Goal: Task Accomplishment & Management: Complete application form

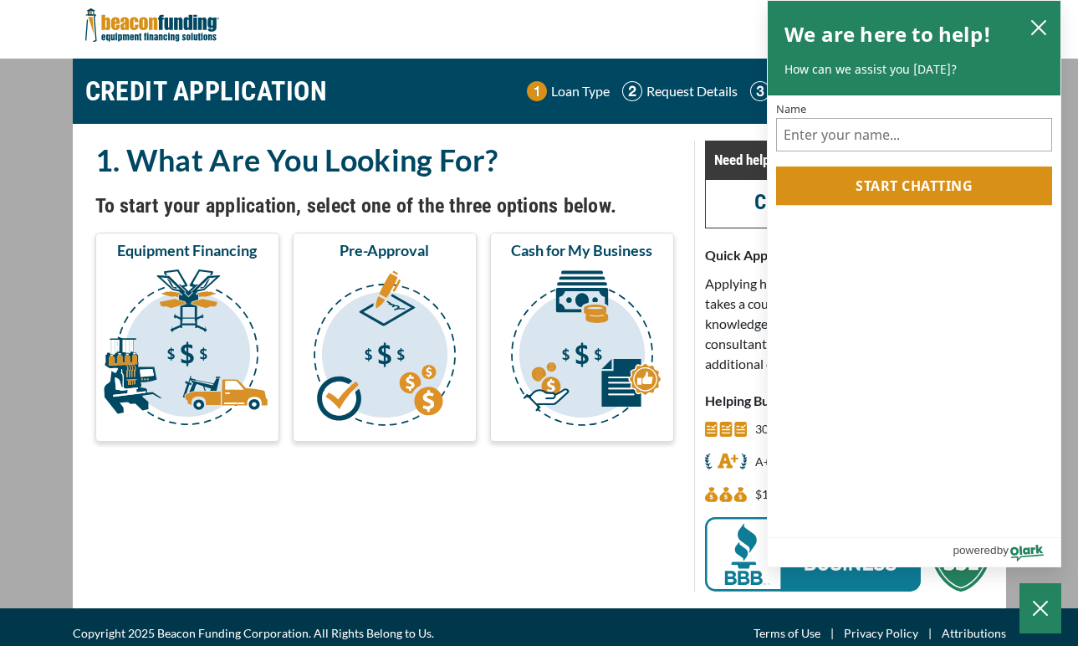
scroll to position [11, 0]
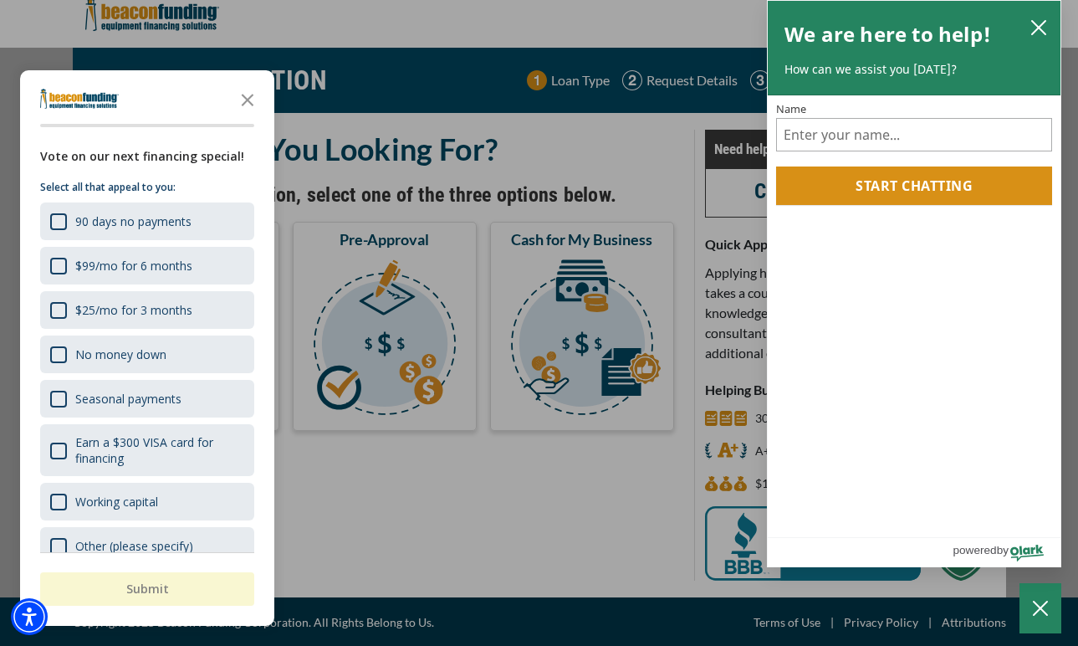
click at [607, 140] on div "button" at bounding box center [539, 323] width 1078 height 646
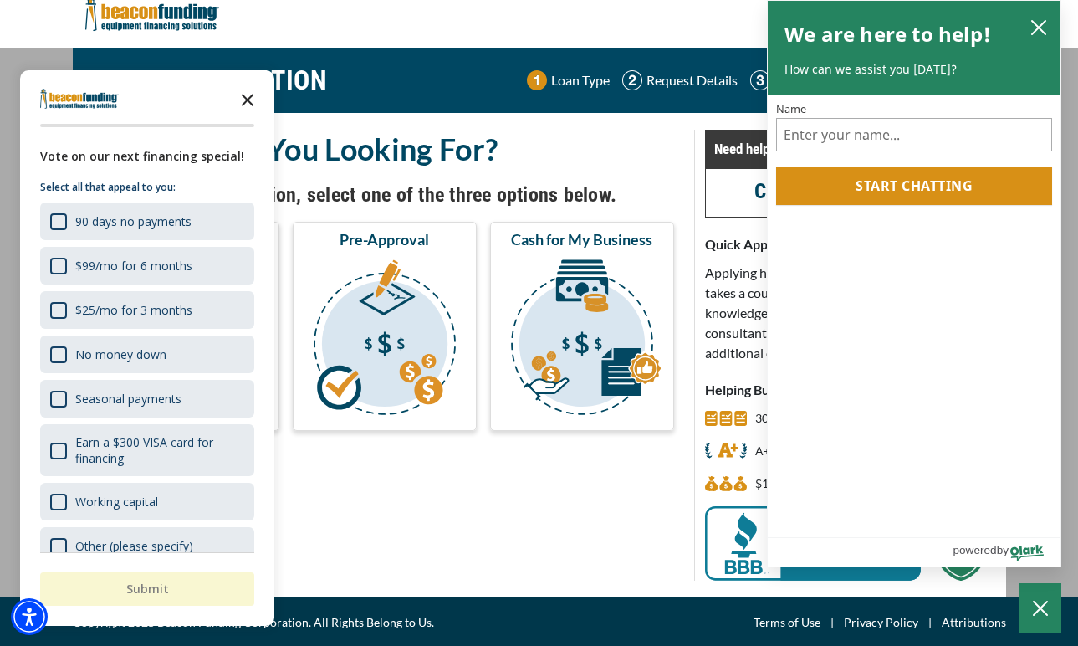
click at [250, 95] on icon "Close the survey" at bounding box center [247, 98] width 33 height 33
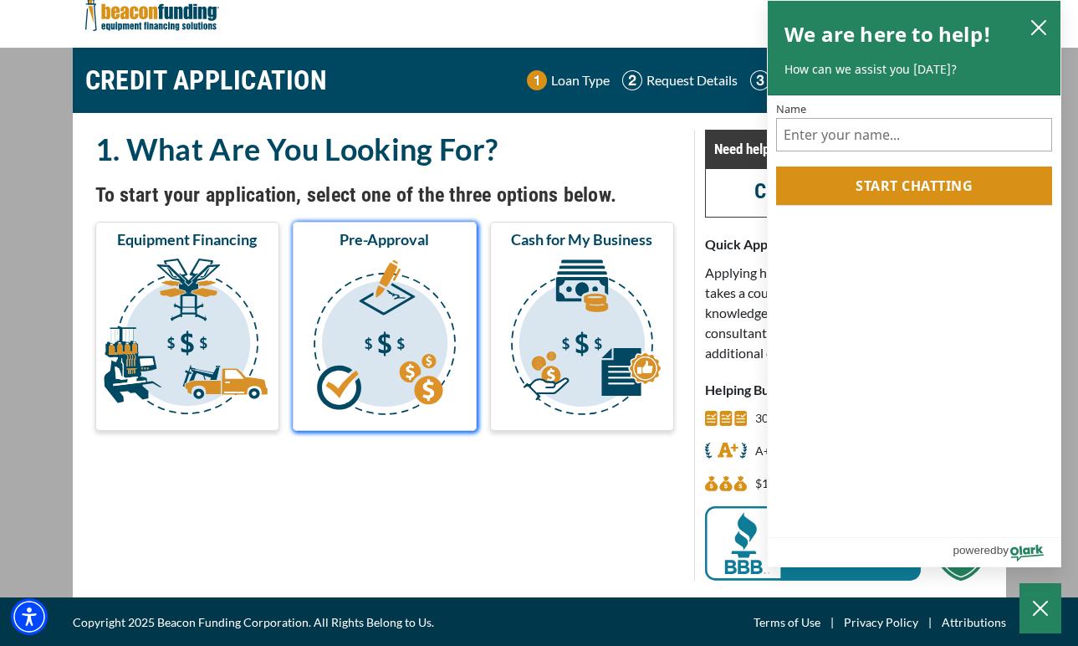
click at [342, 263] on img "submit" at bounding box center [384, 339] width 177 height 167
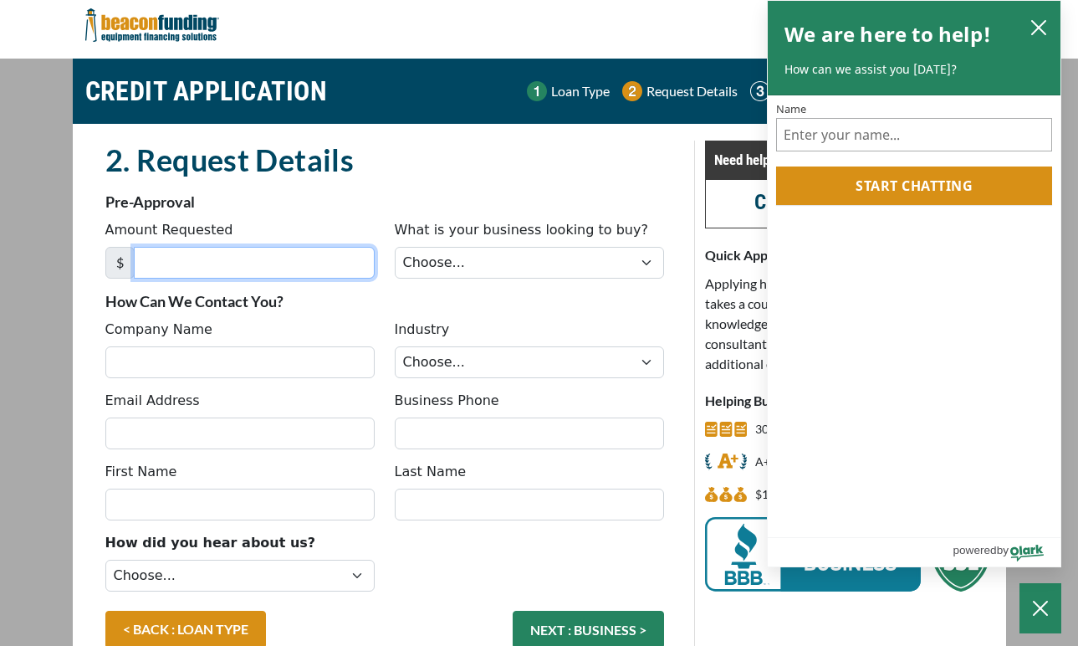
click at [270, 266] on input "Amount Requested" at bounding box center [254, 263] width 241 height 32
type input "75,000"
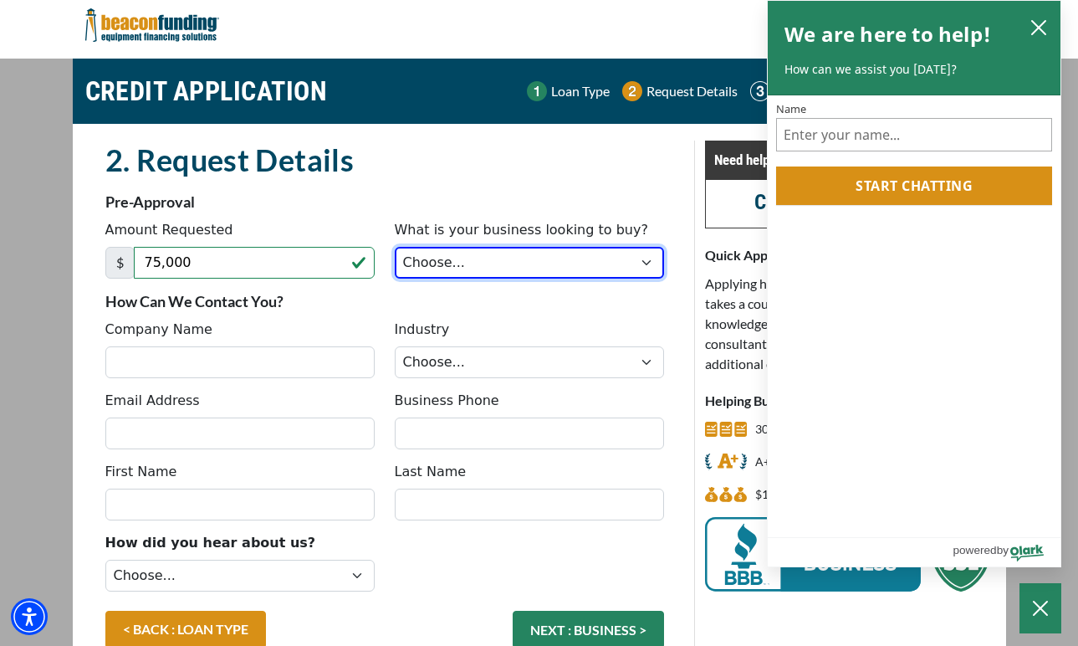
select select "13"
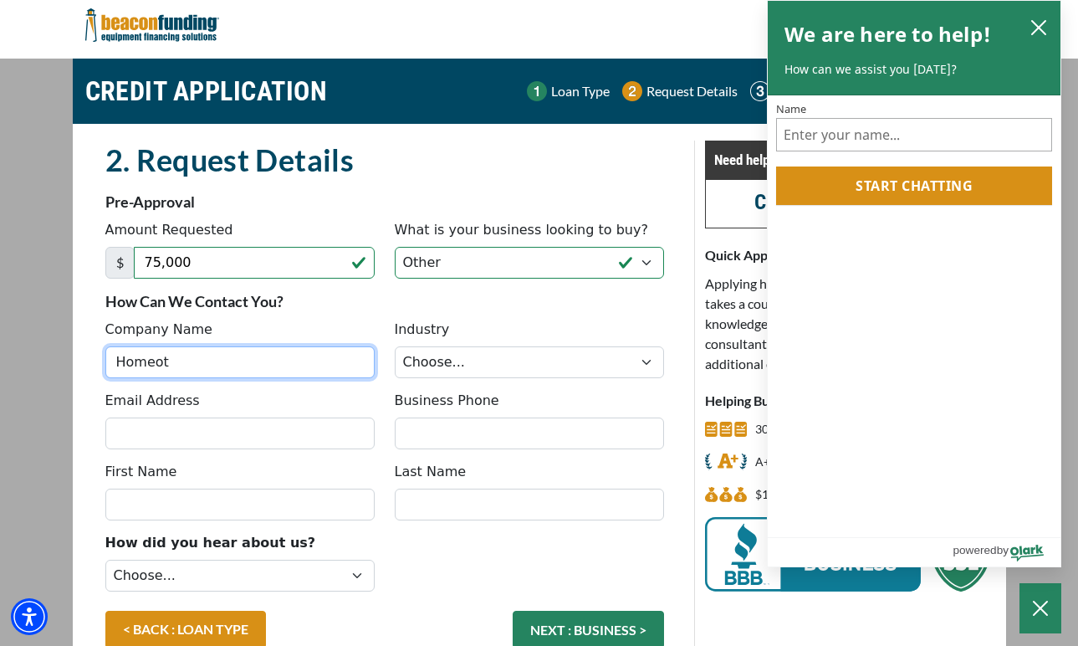
type input "Homeotn"
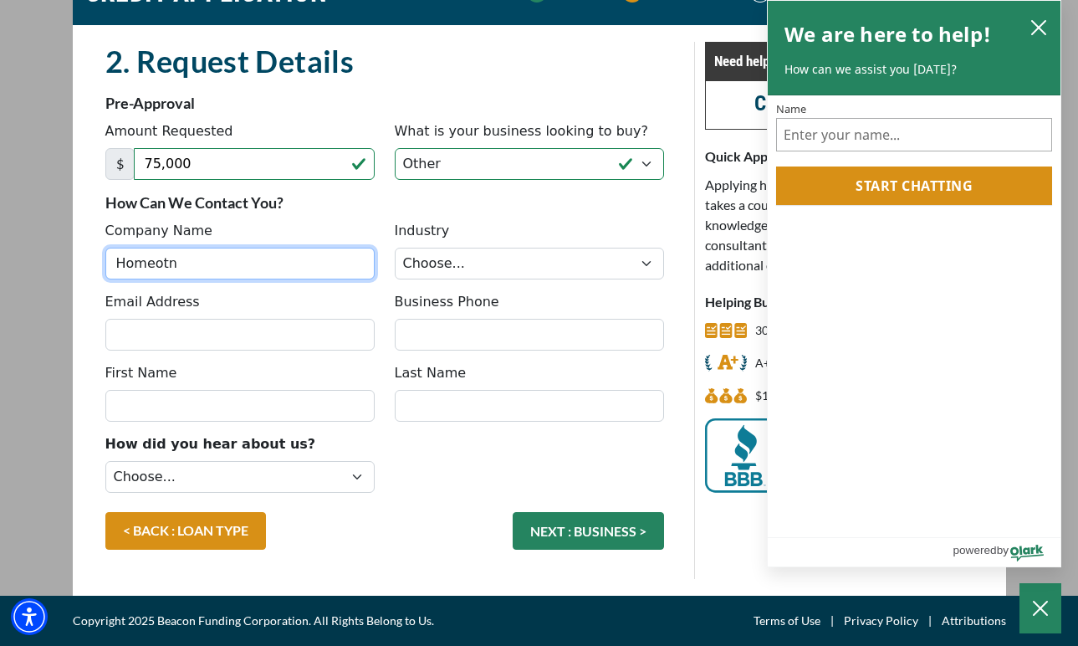
scroll to position [99, 0]
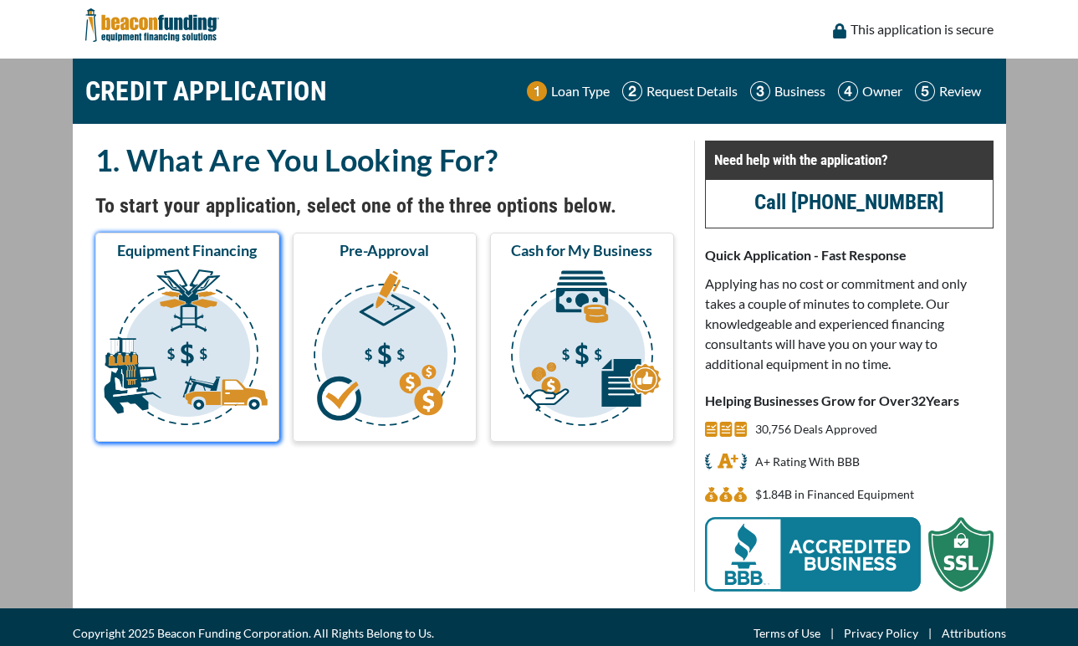
click at [249, 269] on img "submit" at bounding box center [187, 350] width 177 height 167
click at [156, 401] on img "submit" at bounding box center [187, 350] width 177 height 167
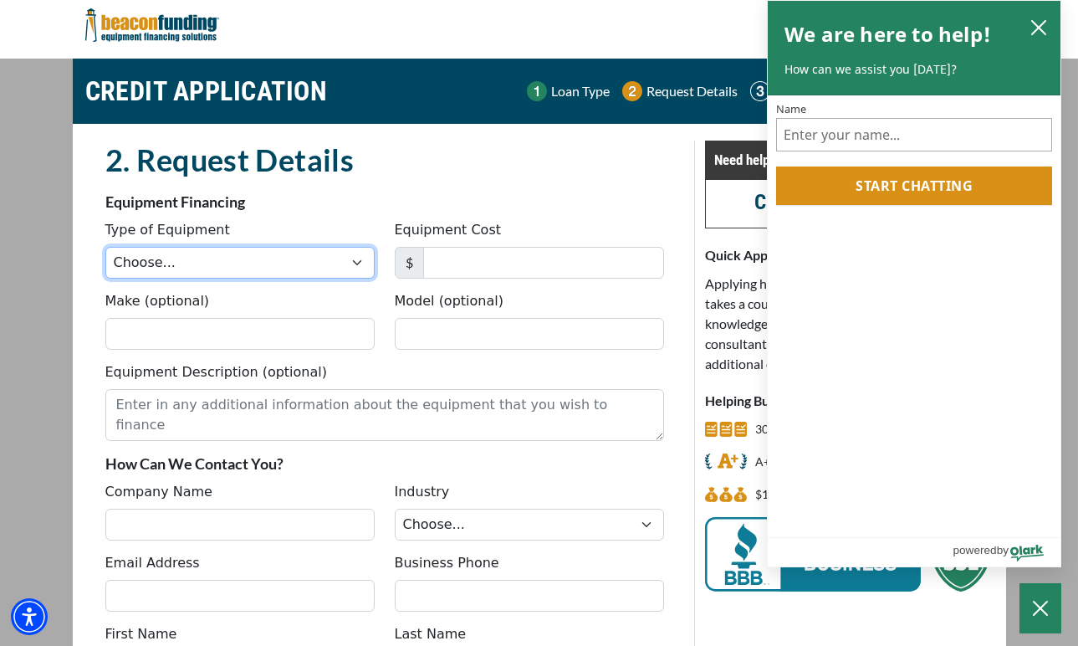
select select "13"
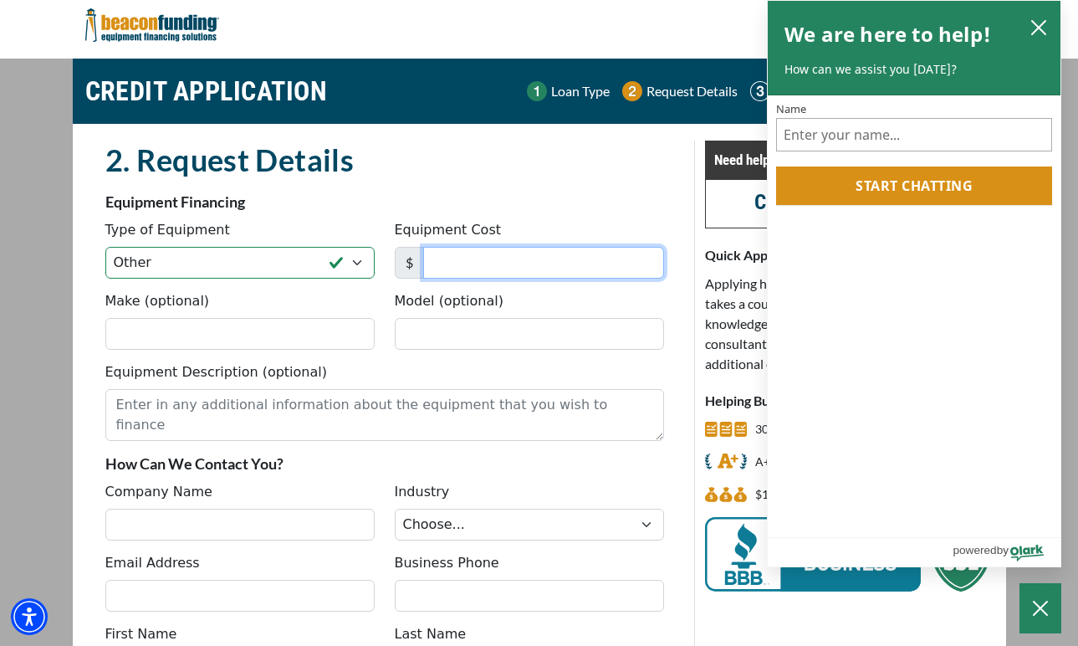
click at [449, 258] on input "Equipment Cost" at bounding box center [543, 263] width 241 height 32
type input "75,000"
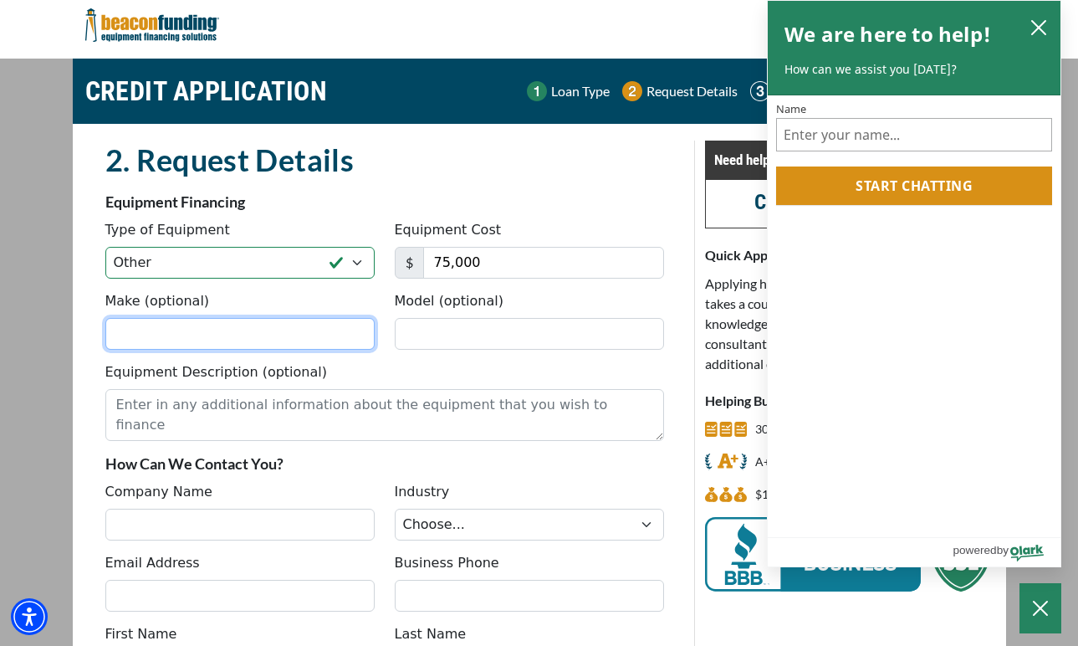
click at [310, 326] on input "Make (optional)" at bounding box center [239, 334] width 269 height 32
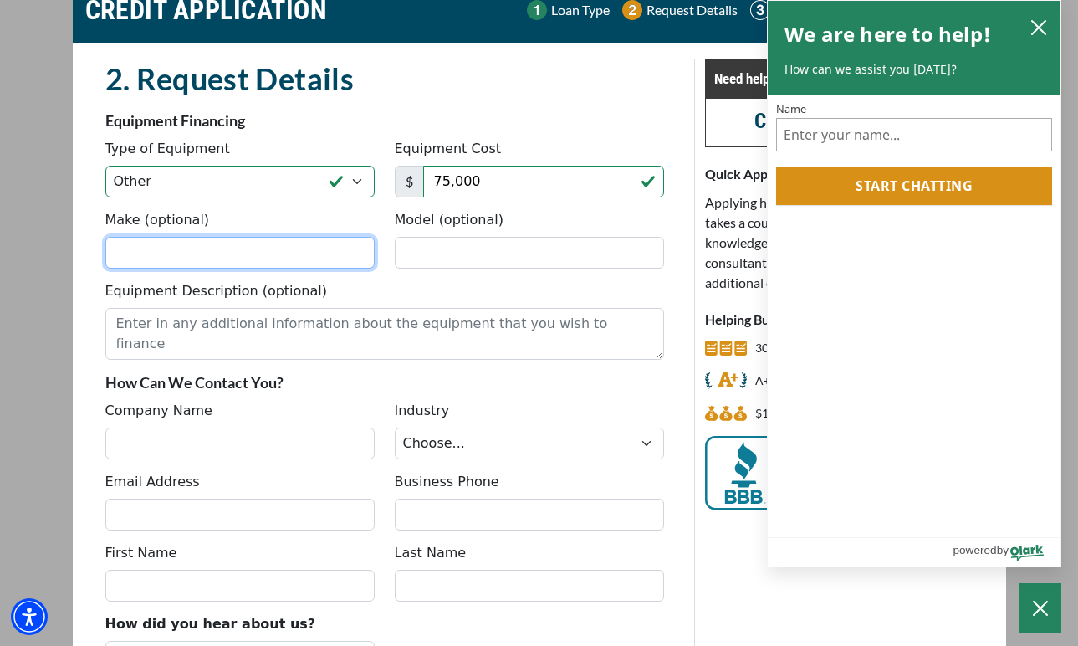
scroll to position [85, 0]
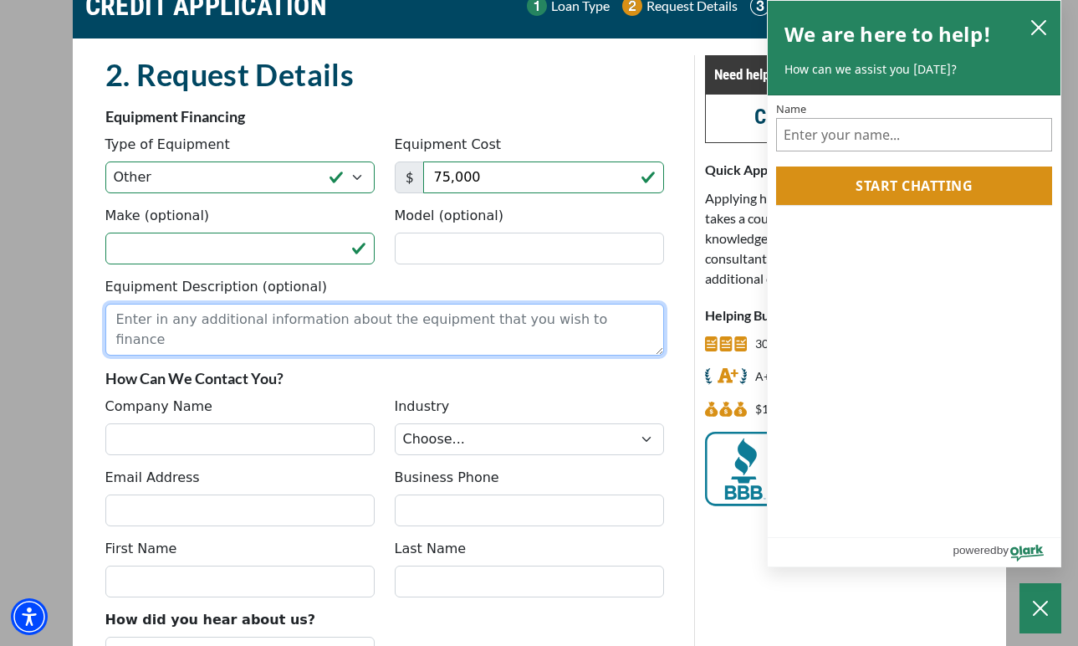
click at [279, 319] on textarea "Equipment Description (optional)" at bounding box center [384, 330] width 559 height 52
type textarea "Full Size SUV for business use"
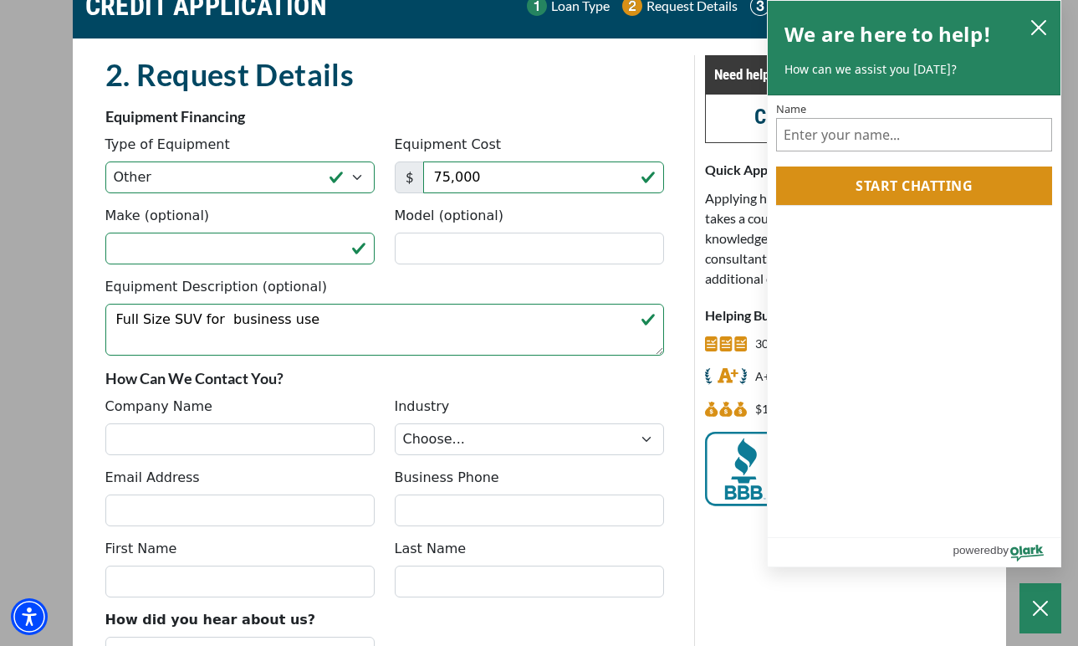
click at [248, 422] on div "Company Name" at bounding box center [239, 425] width 289 height 59
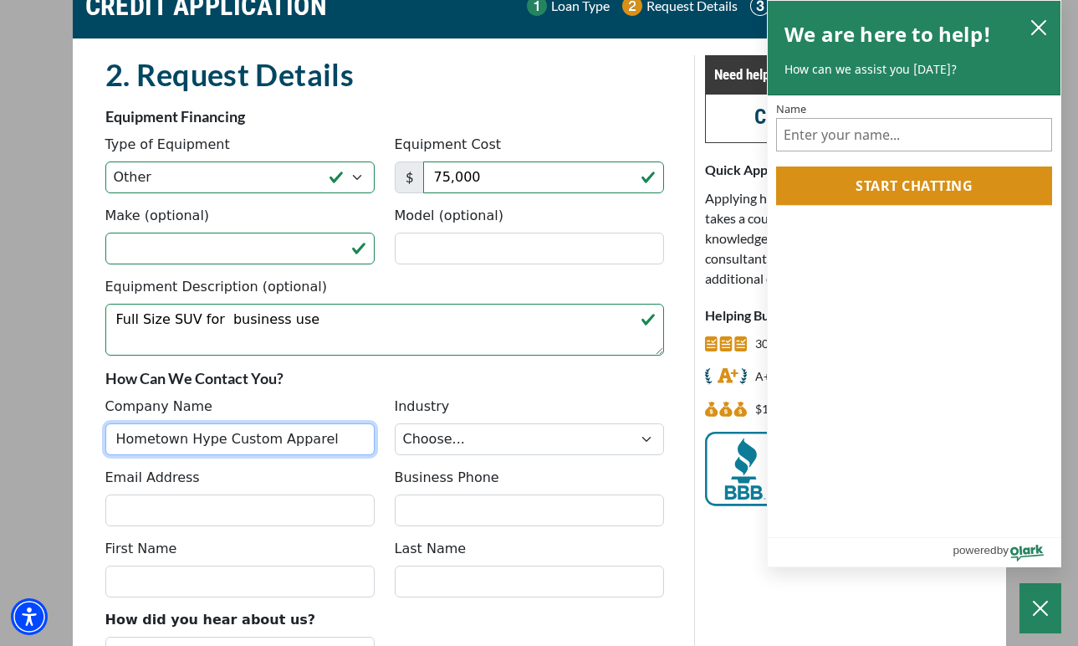
scroll to position [150, 0]
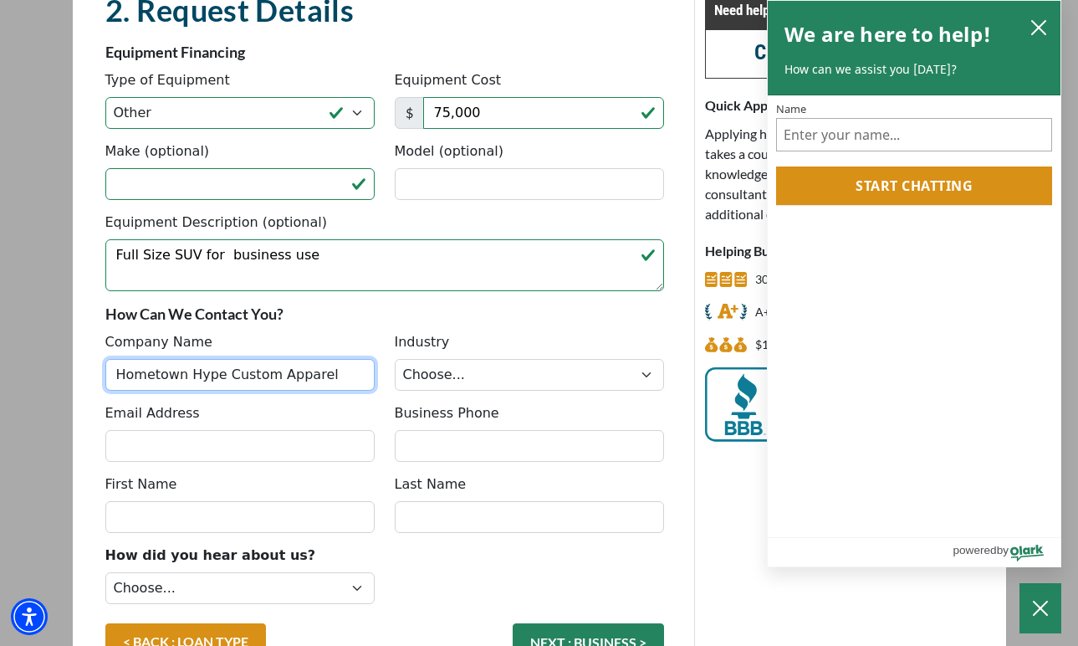
type input "Hometown Hype Custom Apparel"
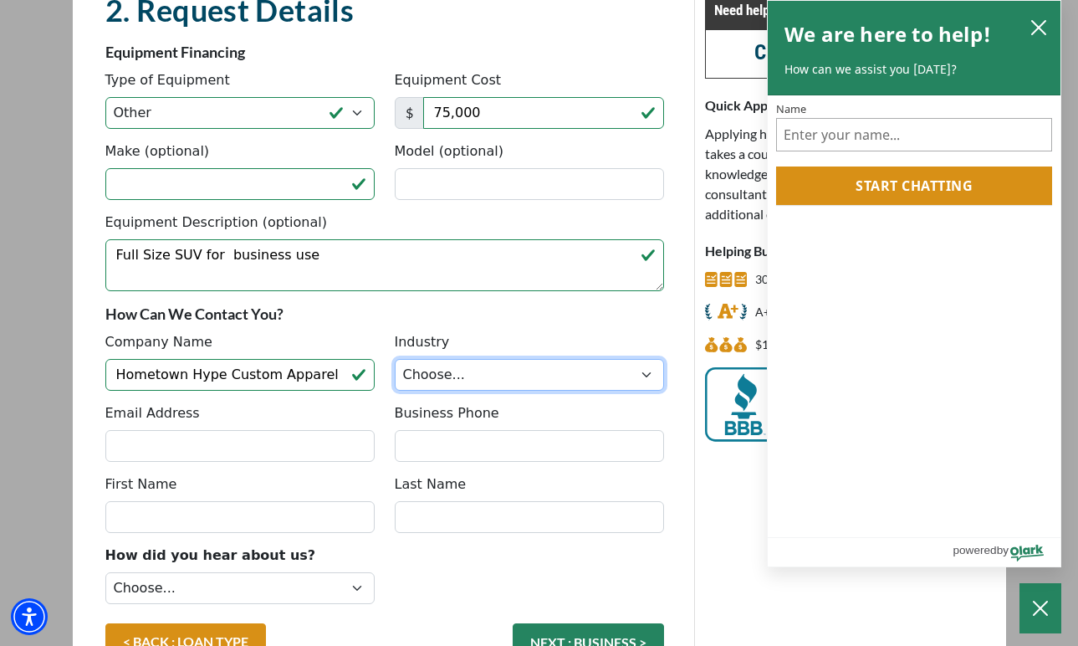
select select "3"
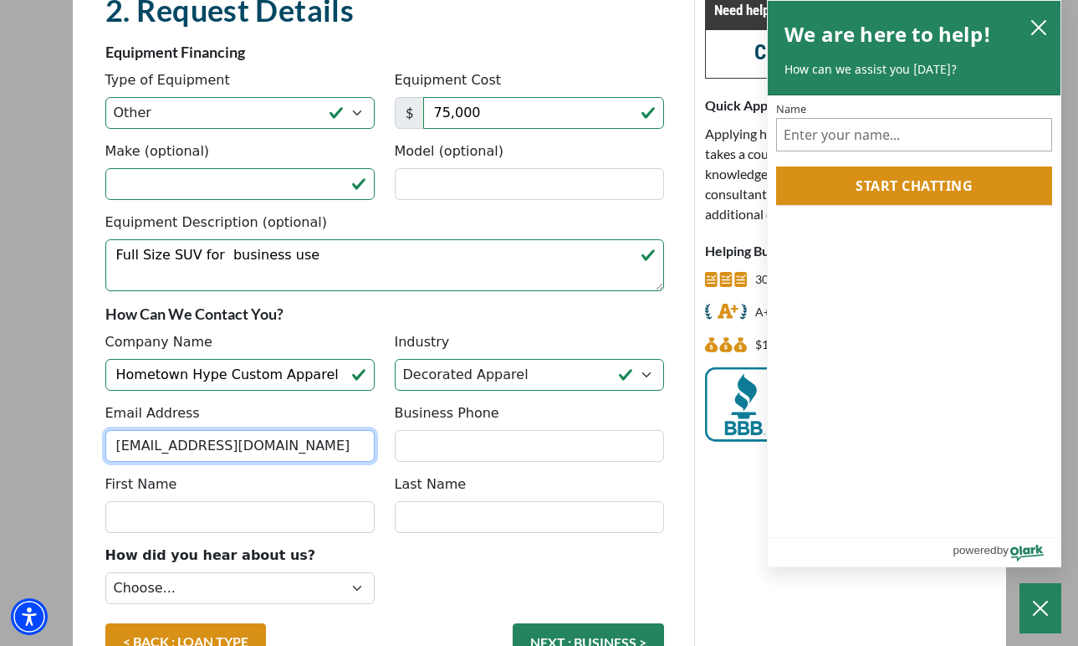
type input "[EMAIL_ADDRESS][DOMAIN_NAME]"
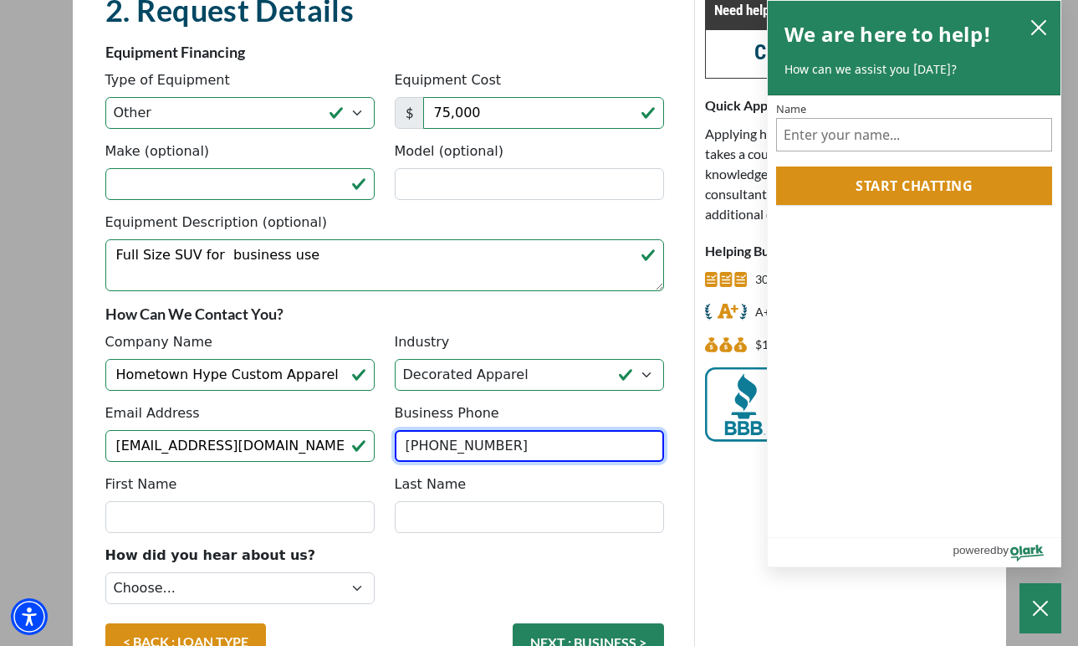
type input "[PHONE_NUMBER]"
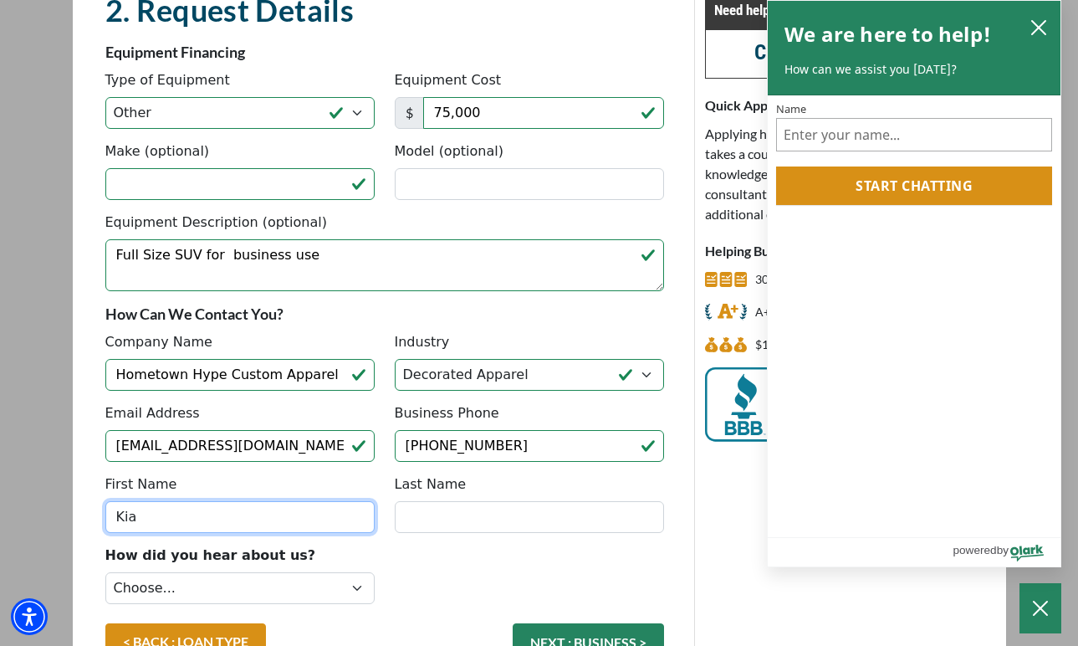
type input "Kia"
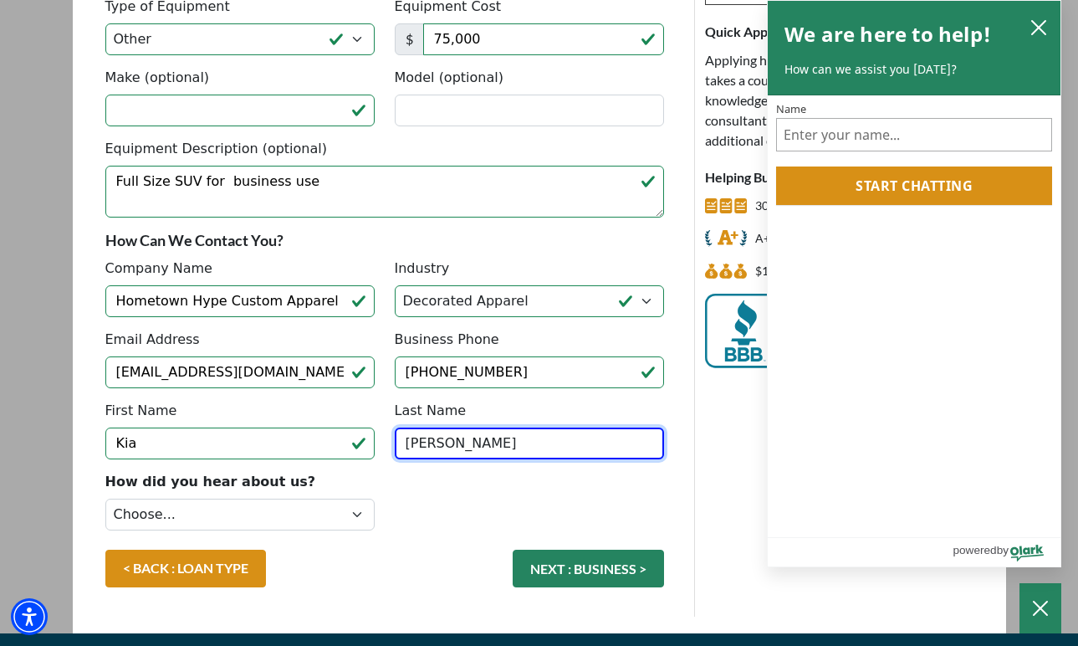
scroll to position [229, 0]
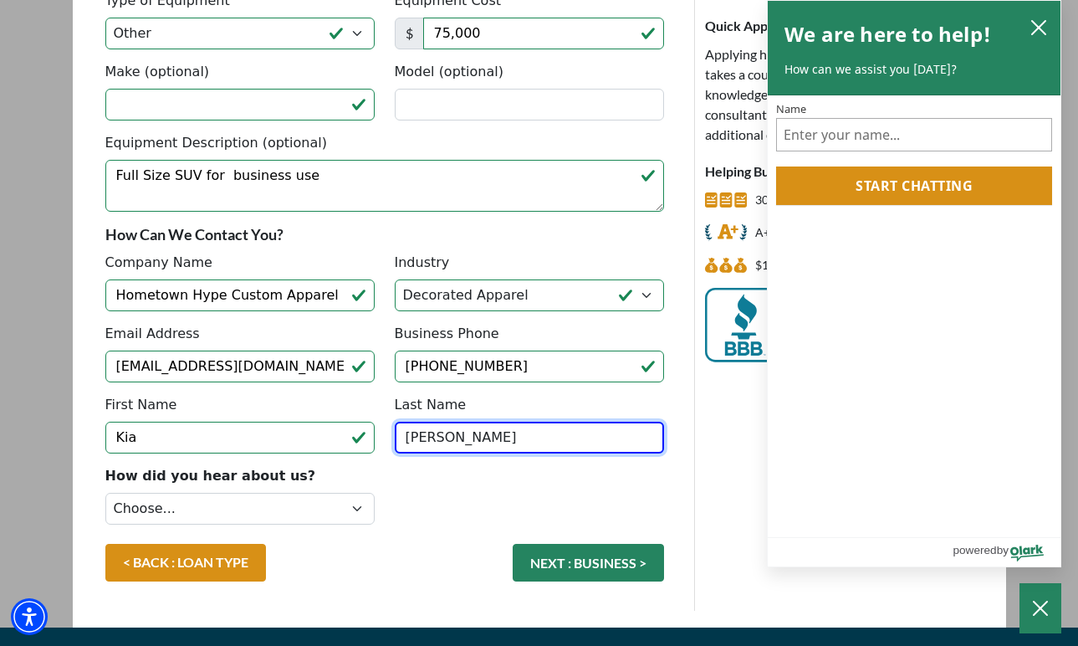
type input "[PERSON_NAME]"
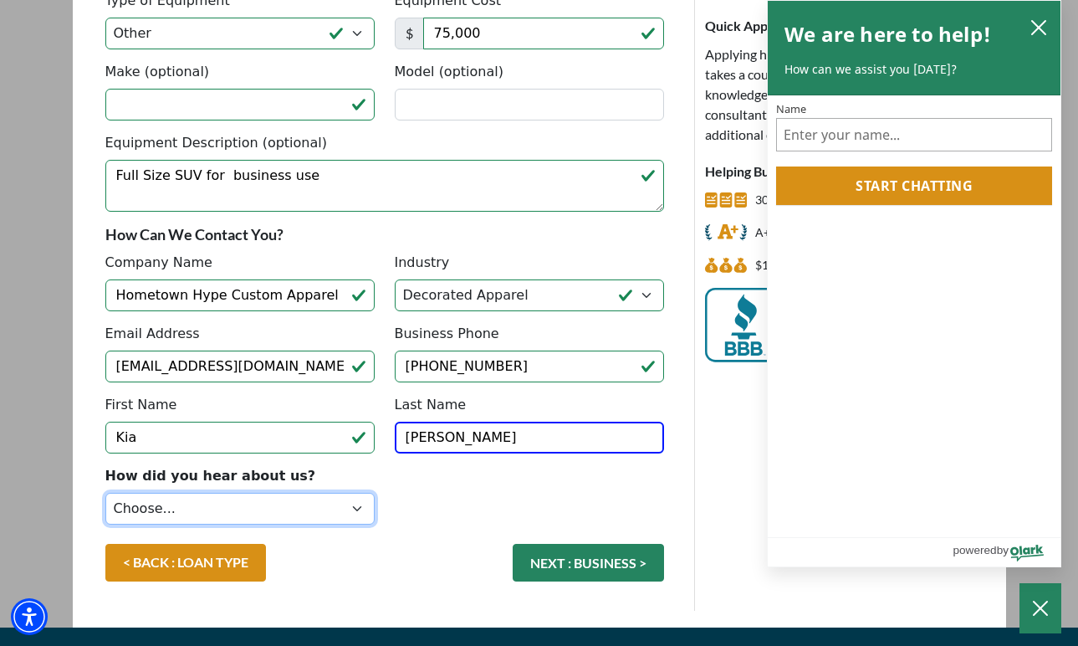
click at [152, 503] on select "Choose... Internet Search Vendor Referral Word of Mouth Client Referral Email E…" at bounding box center [239, 509] width 269 height 32
select select "4"
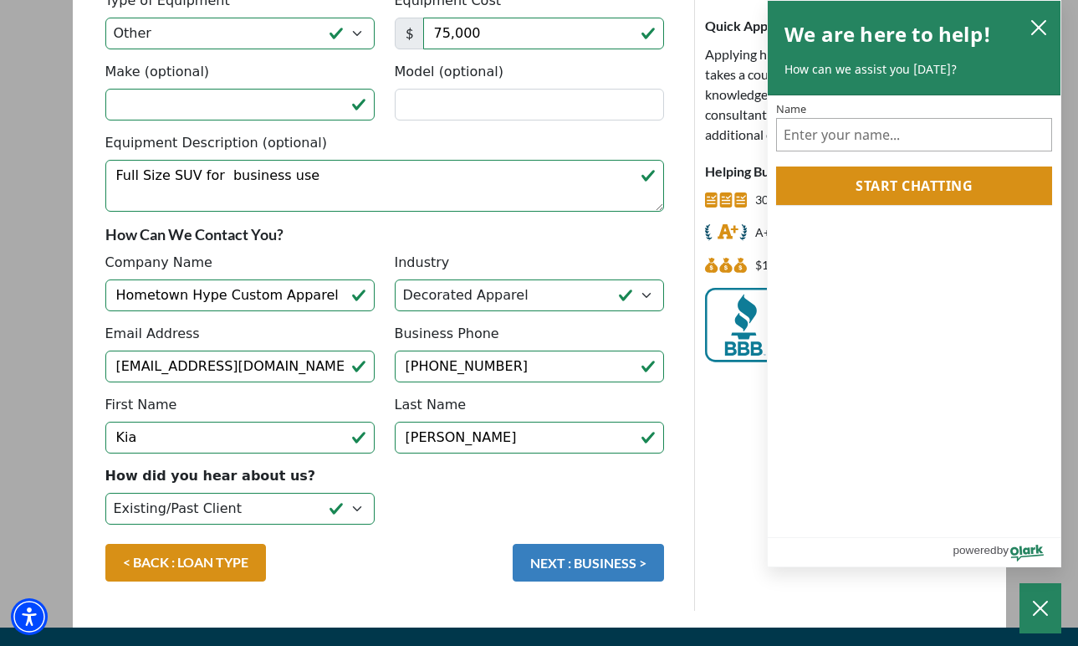
click at [589, 554] on button "NEXT : BUSINESS >" at bounding box center [588, 563] width 151 height 38
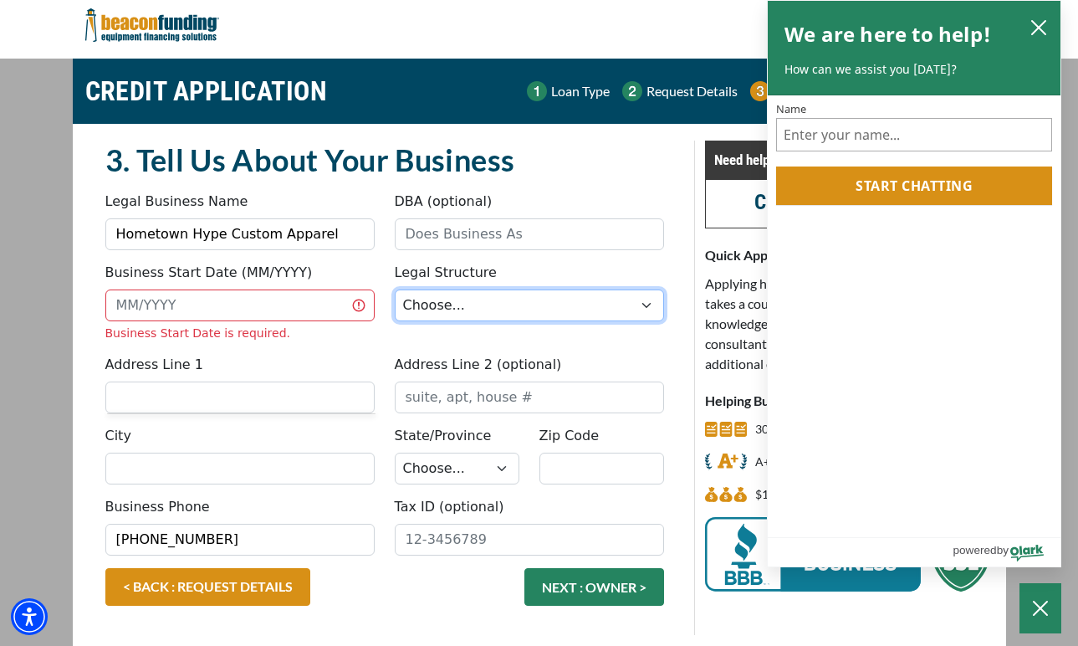
select select "1"
click at [157, 323] on div "Business Start Date (MM/YYYY) Business Start Date is required." at bounding box center [239, 302] width 289 height 79
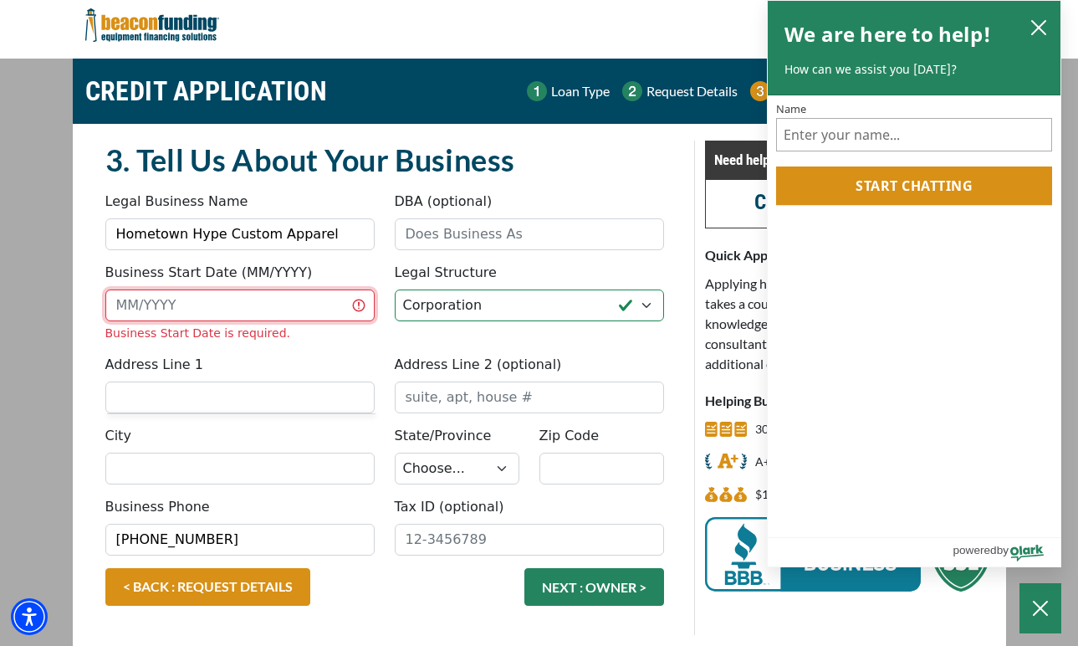
click at [143, 311] on input "Business Start Date (MM/YYYY)" at bounding box center [239, 305] width 269 height 32
type input "05/2024"
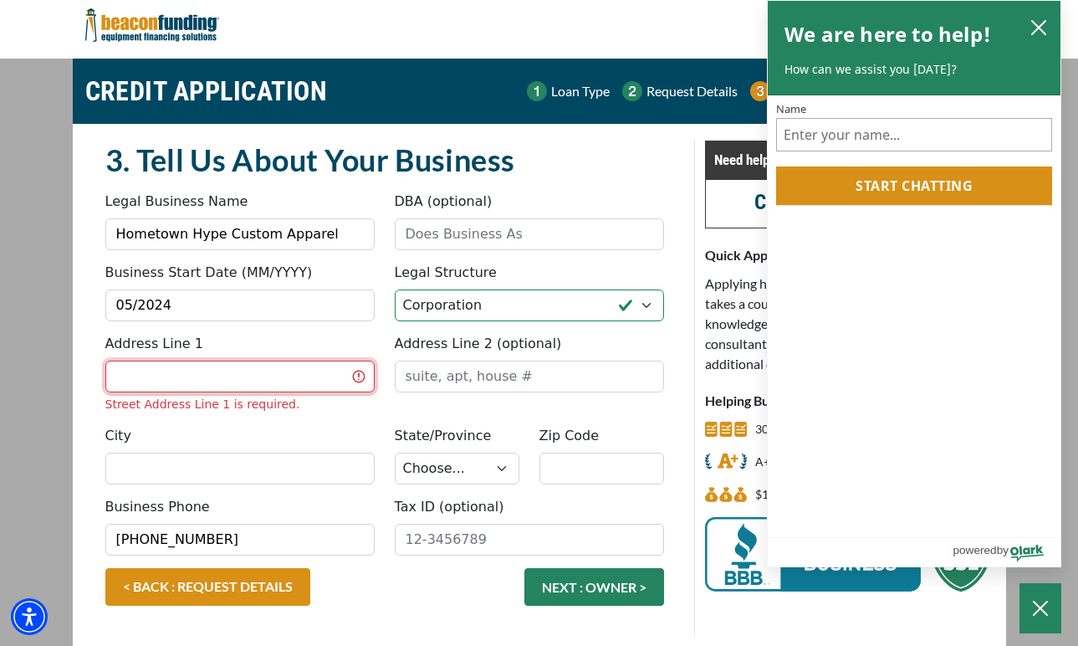
click at [219, 365] on input "Address Line 1" at bounding box center [239, 376] width 269 height 32
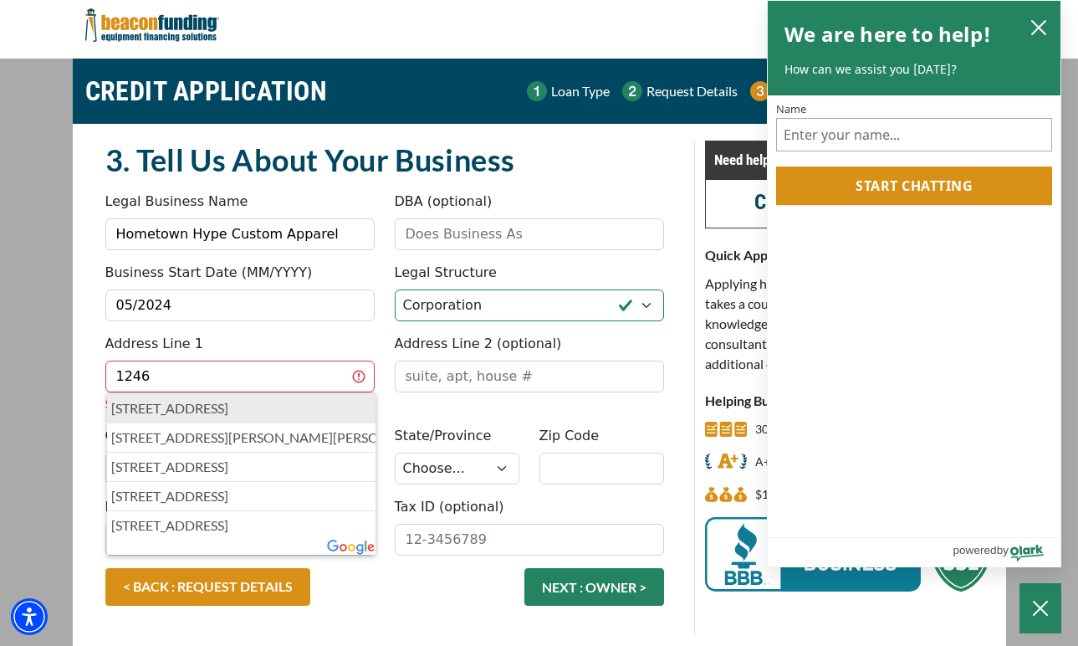
click at [254, 406] on p "1246 Liberty Street, Franklin, PA, USA" at bounding box center [241, 408] width 261 height 20
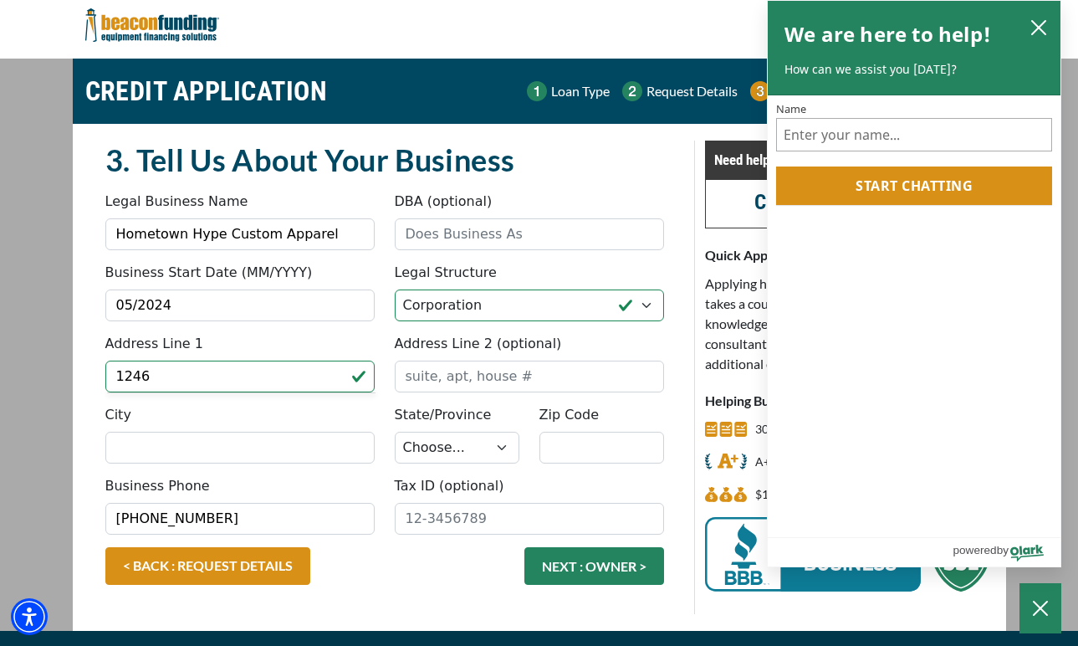
type input "[STREET_ADDRESS]"
type input "Franklin"
select select "40"
type input "16323"
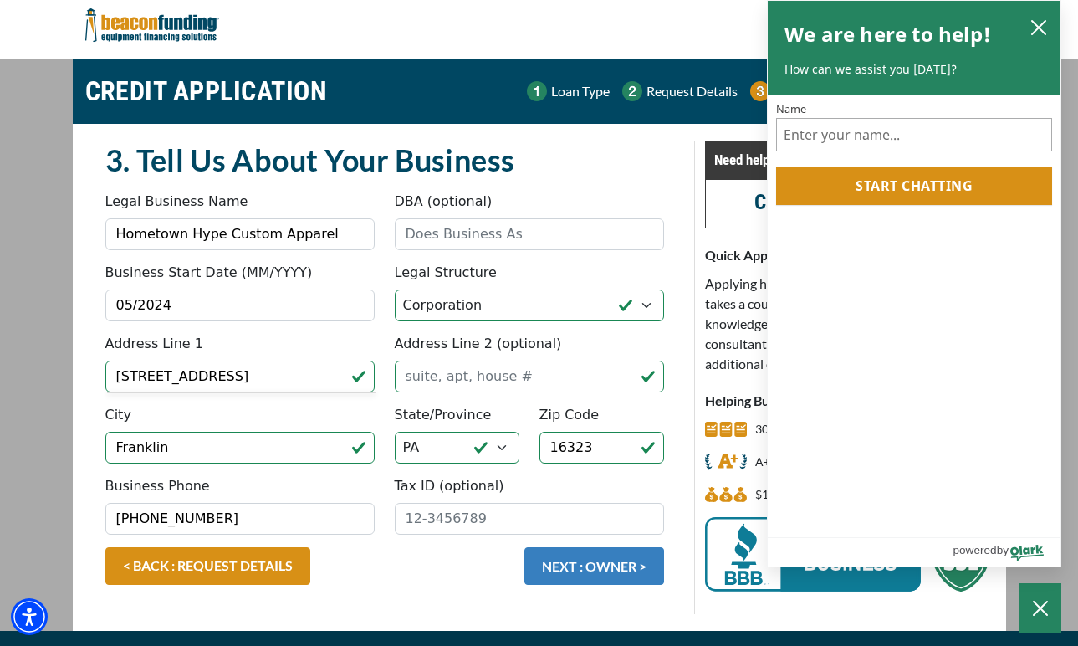
click at [549, 561] on button "NEXT : OWNER >" at bounding box center [594, 566] width 140 height 38
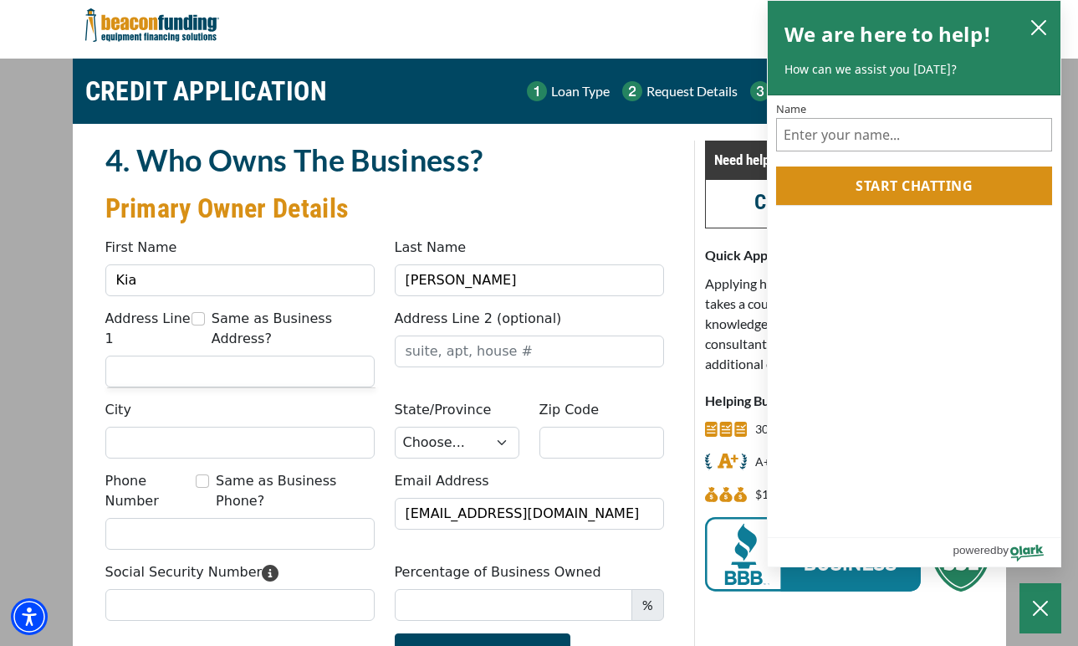
click at [195, 317] on input "Same as Business Address?" at bounding box center [197, 318] width 13 height 13
checkbox input "true"
type input "[STREET_ADDRESS]"
type input "Franklin"
select select "40"
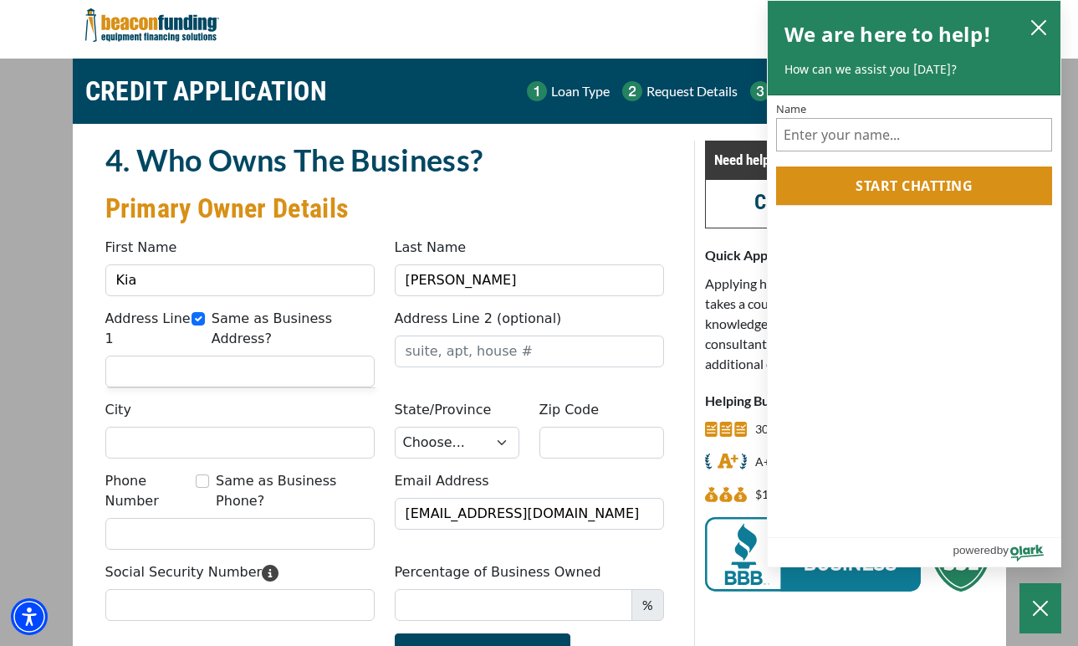
type input "16323"
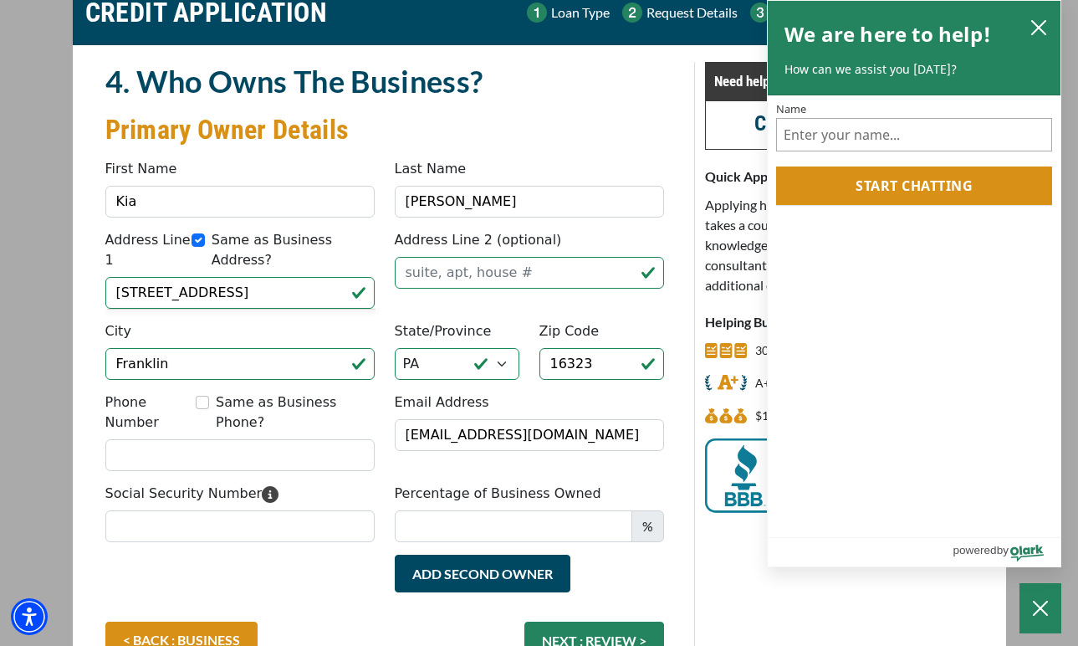
scroll to position [120, 0]
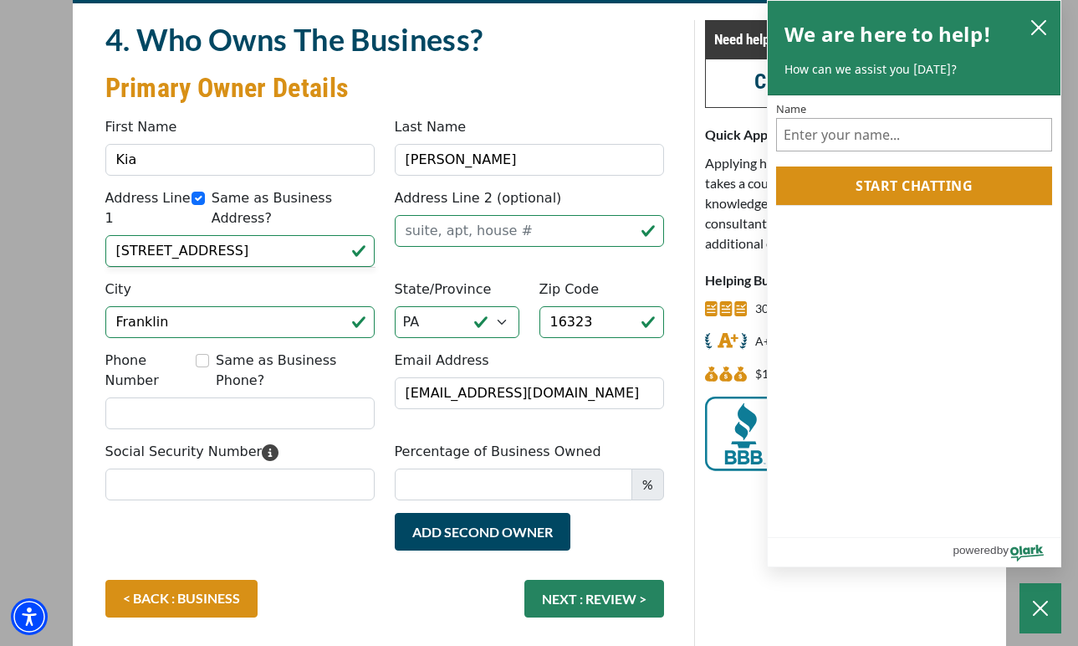
click at [205, 364] on input "Same as Business Phone?" at bounding box center [202, 360] width 13 height 13
checkbox input "true"
type input "[PHONE_NUMBER]"
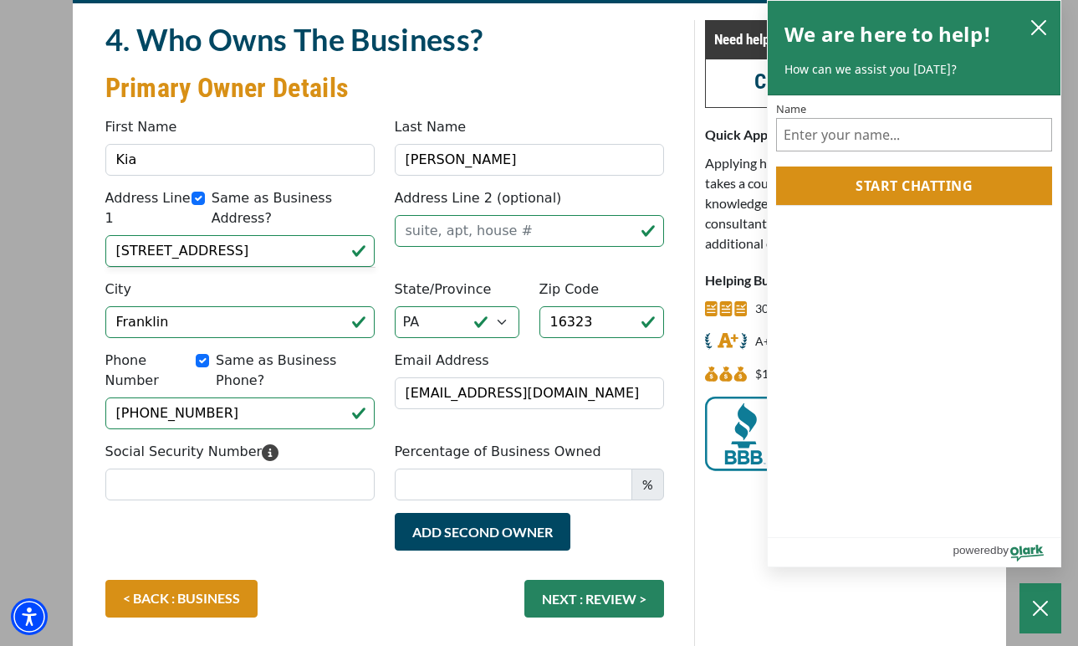
scroll to position [146, 0]
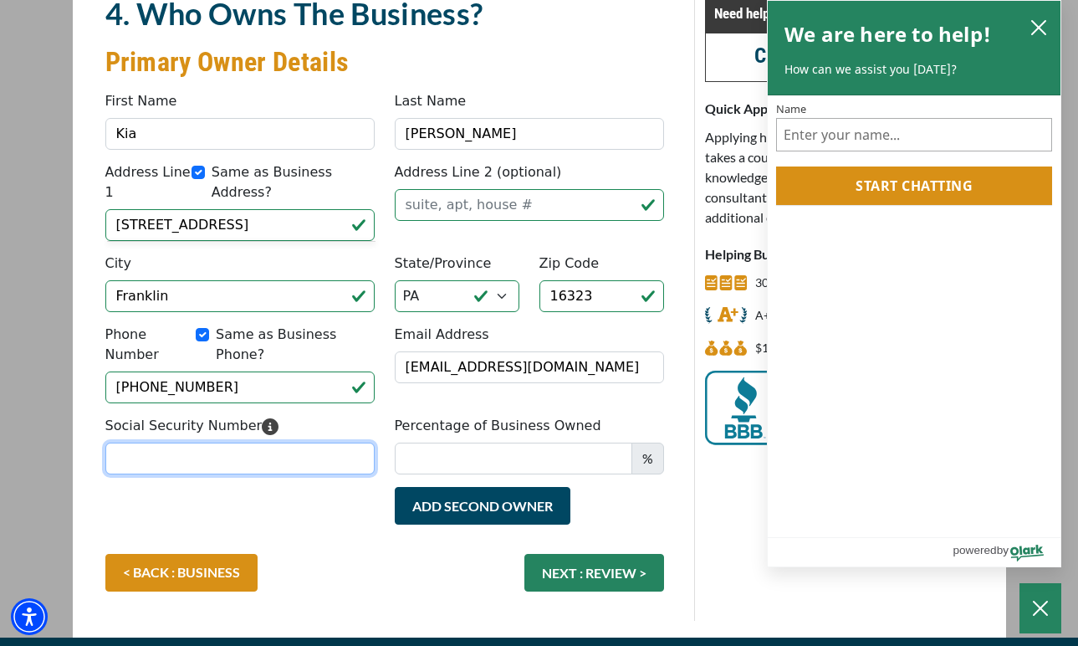
click at [197, 442] on input "Social Security Number" at bounding box center [239, 458] width 269 height 32
type input "202-70-0553"
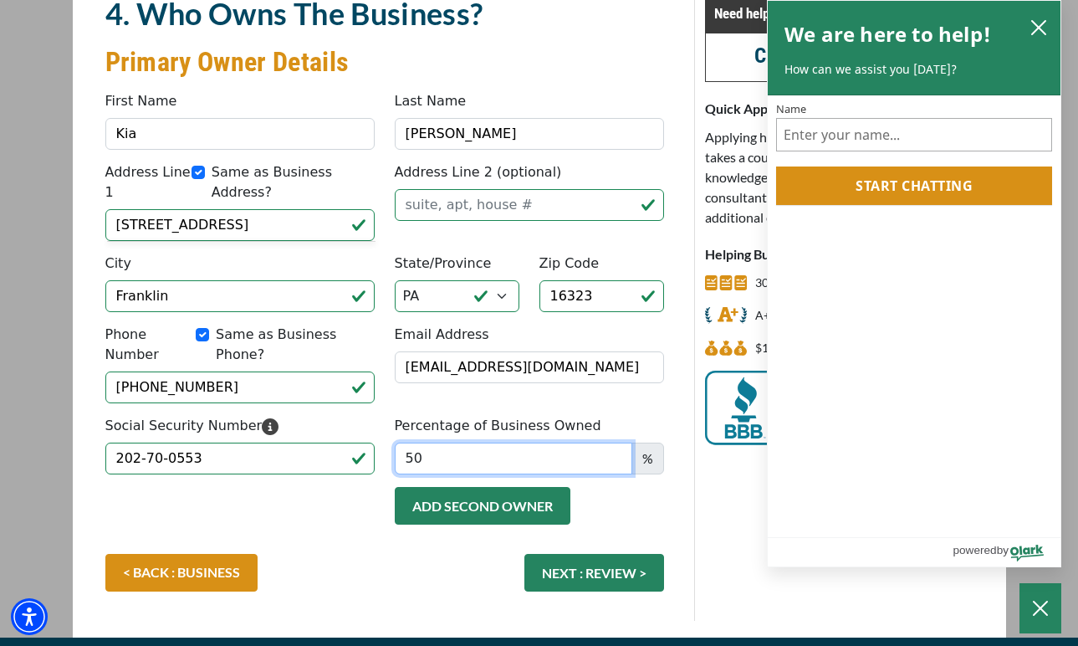
type input "50"
click at [458, 487] on button "Add Second Owner" at bounding box center [483, 506] width 176 height 38
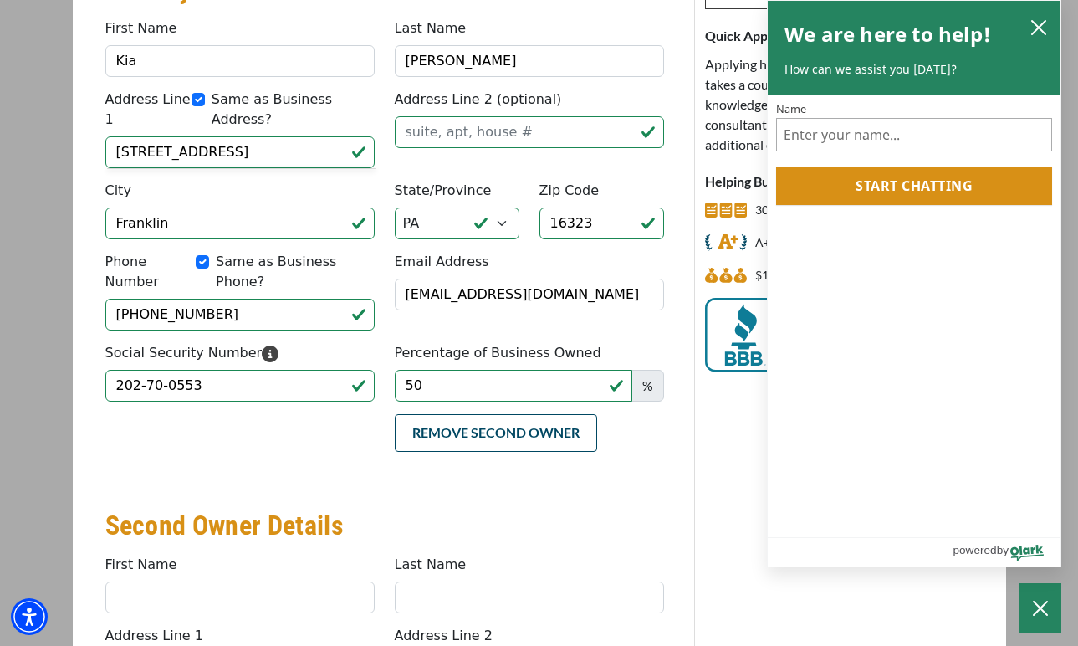
scroll to position [595, 0]
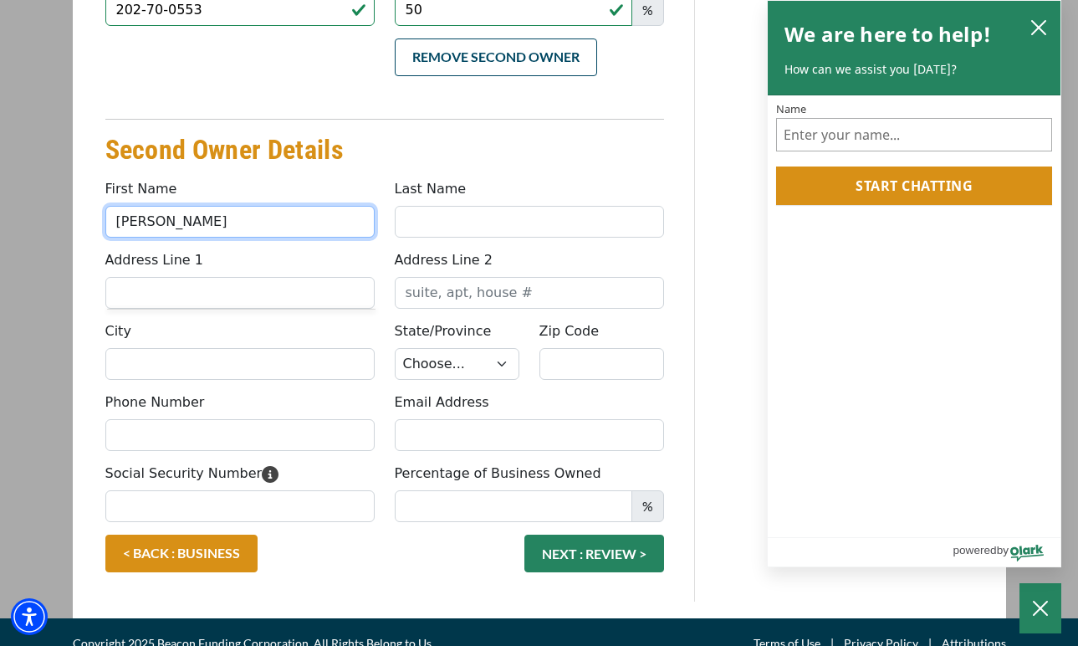
type input "[PERSON_NAME]"
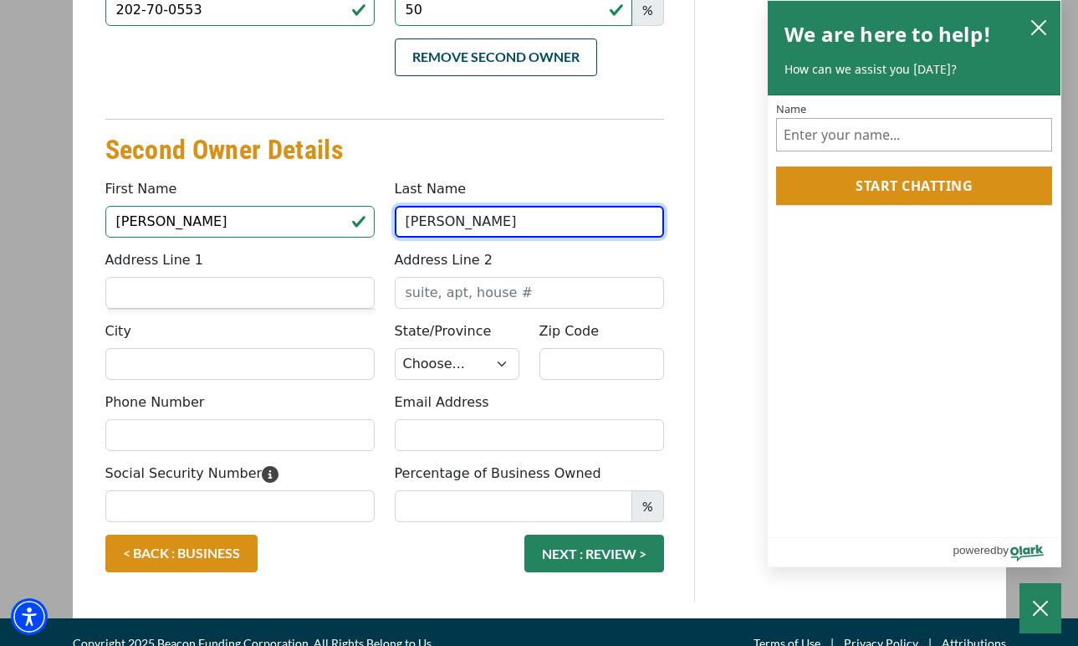
type input "[PERSON_NAME]"
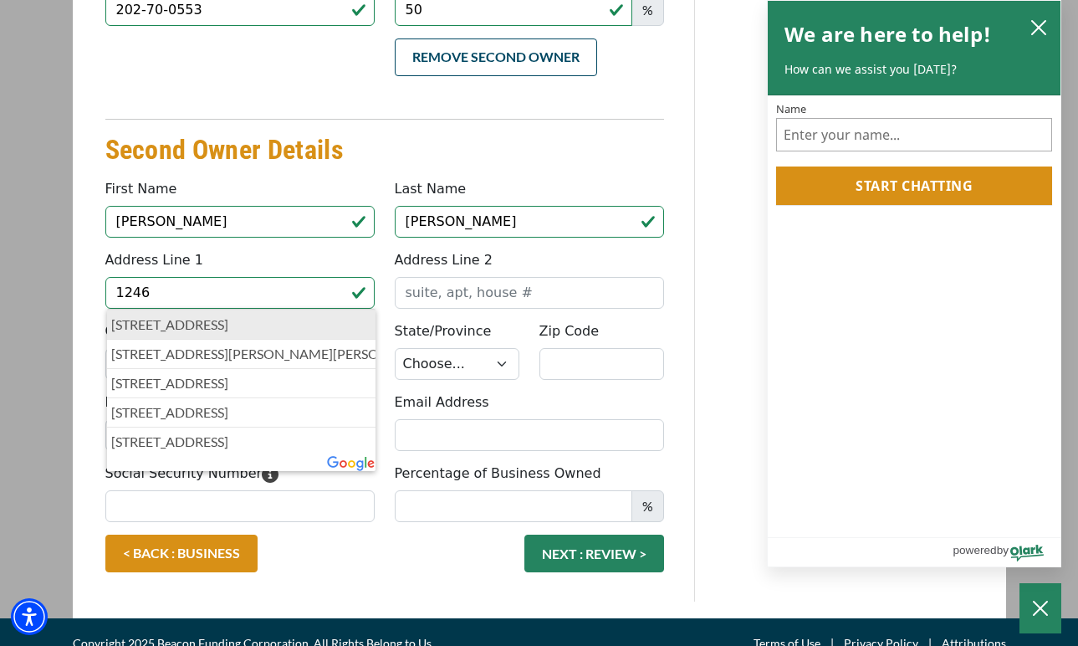
click at [276, 314] on p "1246 Liberty Street, Franklin, PA, USA" at bounding box center [241, 324] width 261 height 20
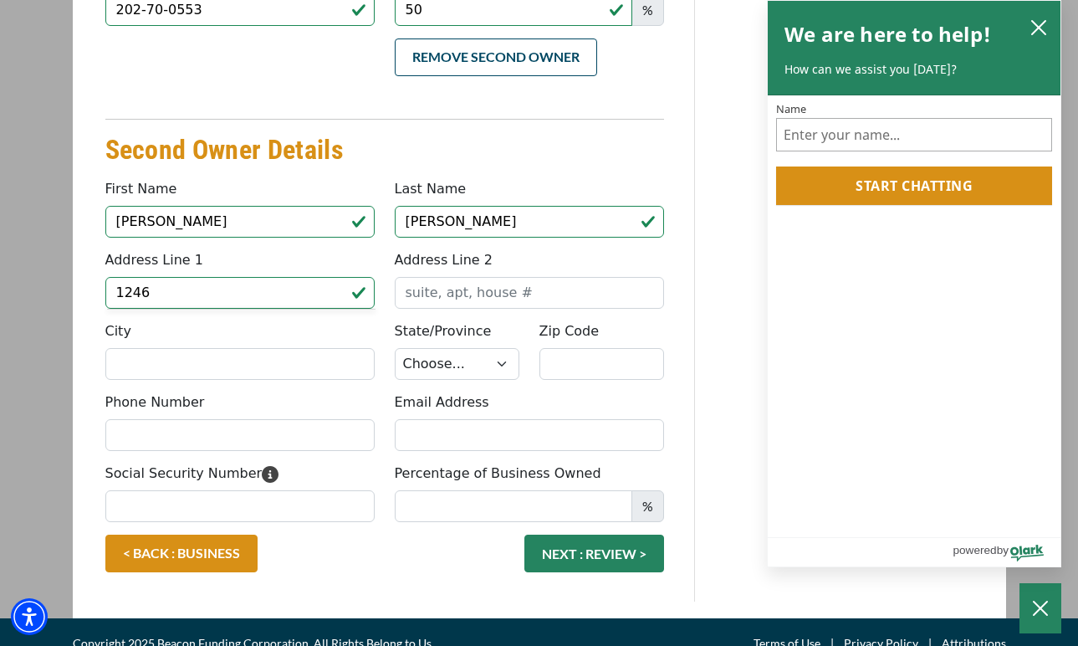
type input "[STREET_ADDRESS]"
type input "Franklin"
select select "40"
type input "16323"
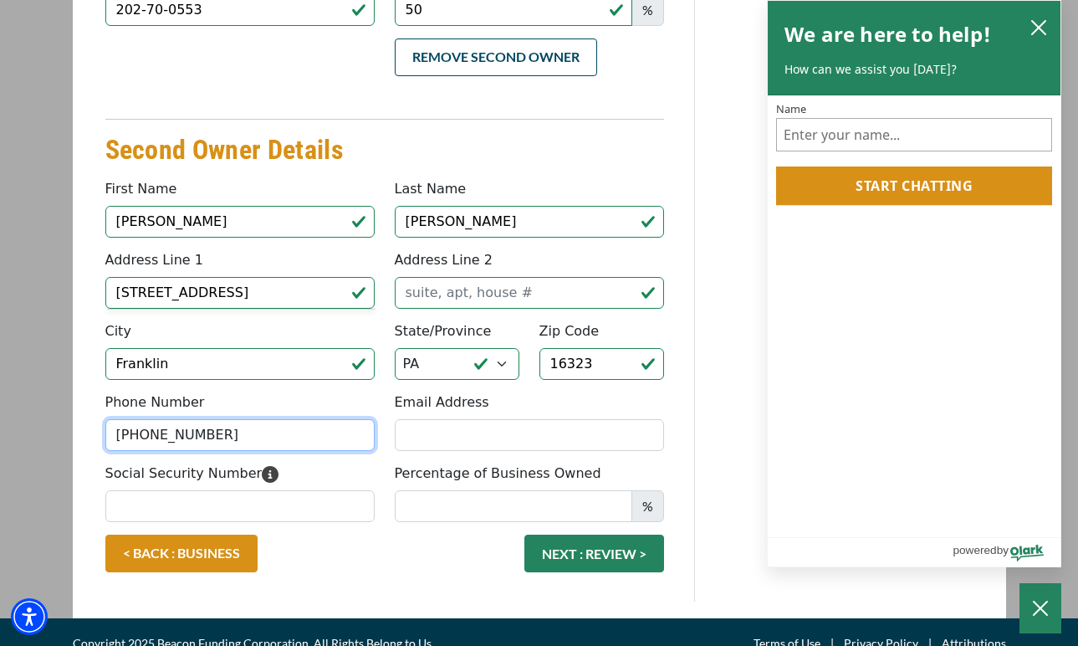
type input "[PHONE_NUMBER]"
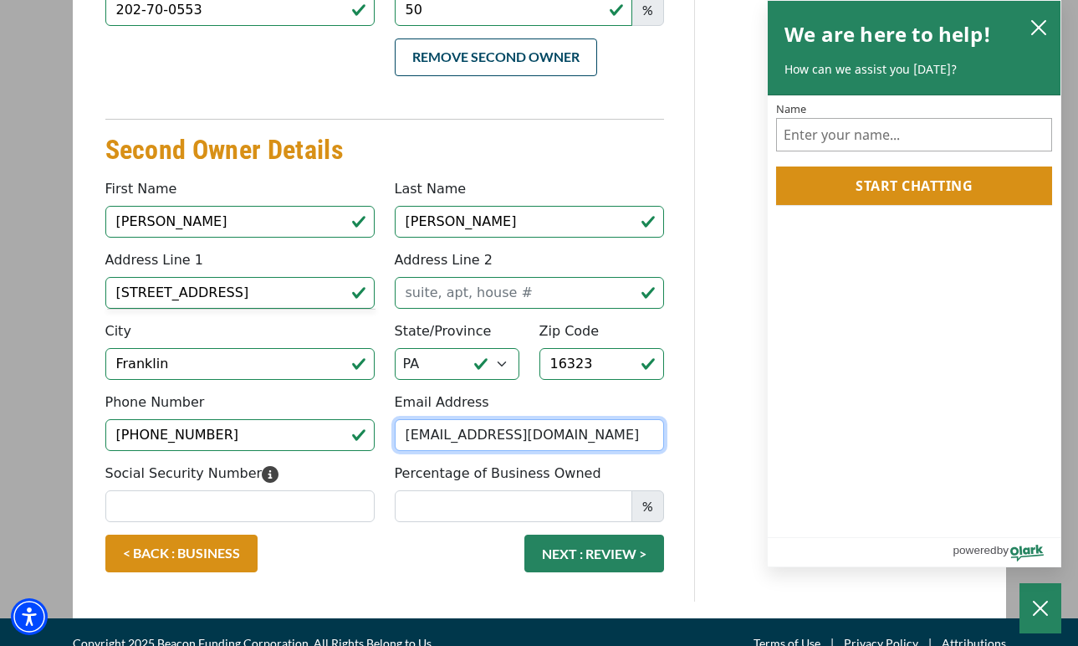
type input "[EMAIL_ADDRESS][DOMAIN_NAME]"
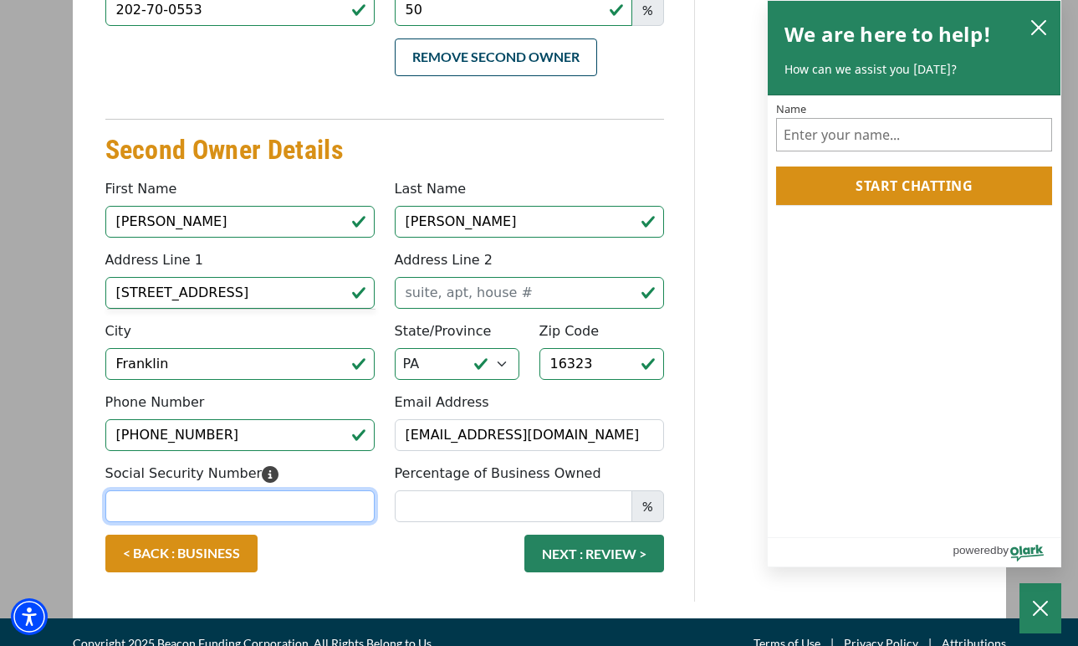
click at [276, 493] on input "Social Security Number" at bounding box center [239, 506] width 269 height 32
type input "197-70-0666"
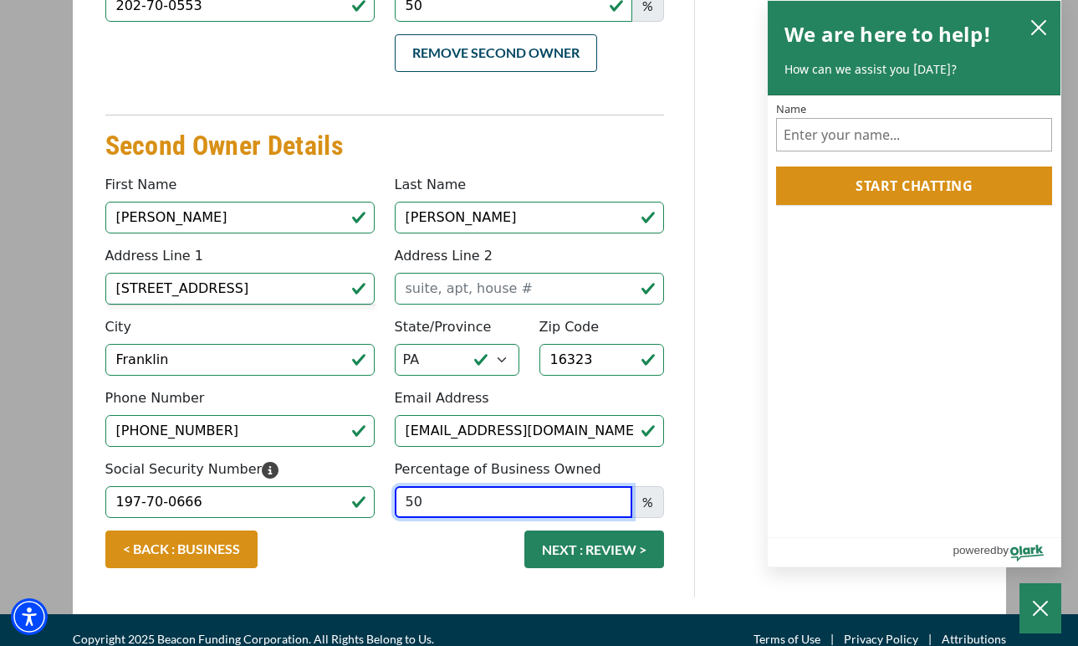
scroll to position [597, 0]
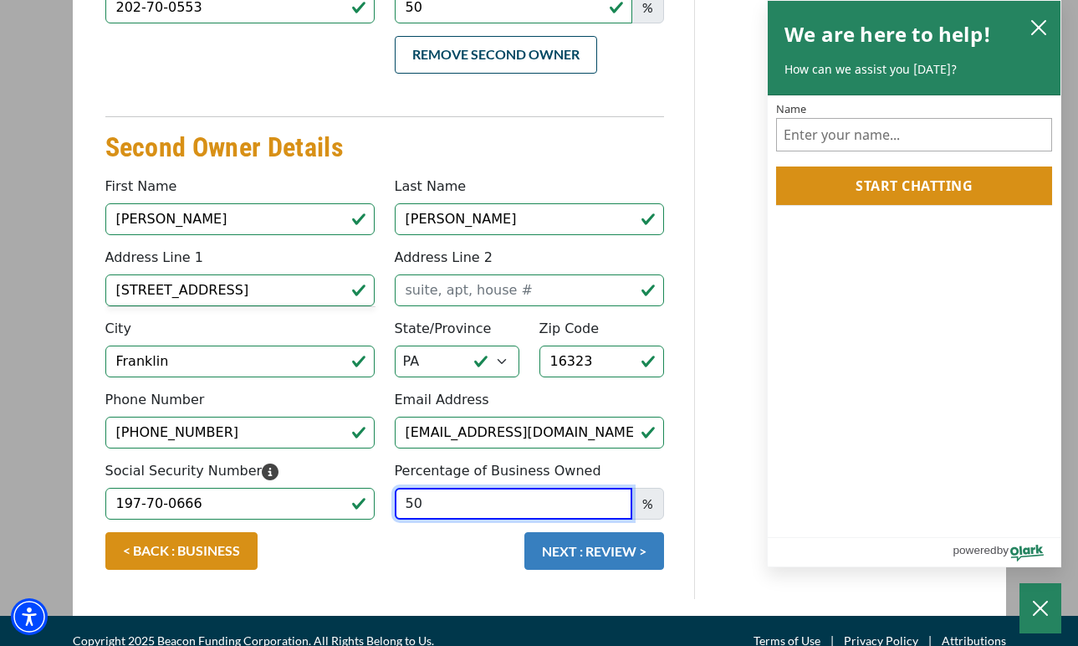
type input "50"
click at [585, 532] on button "NEXT : REVIEW >" at bounding box center [594, 551] width 140 height 38
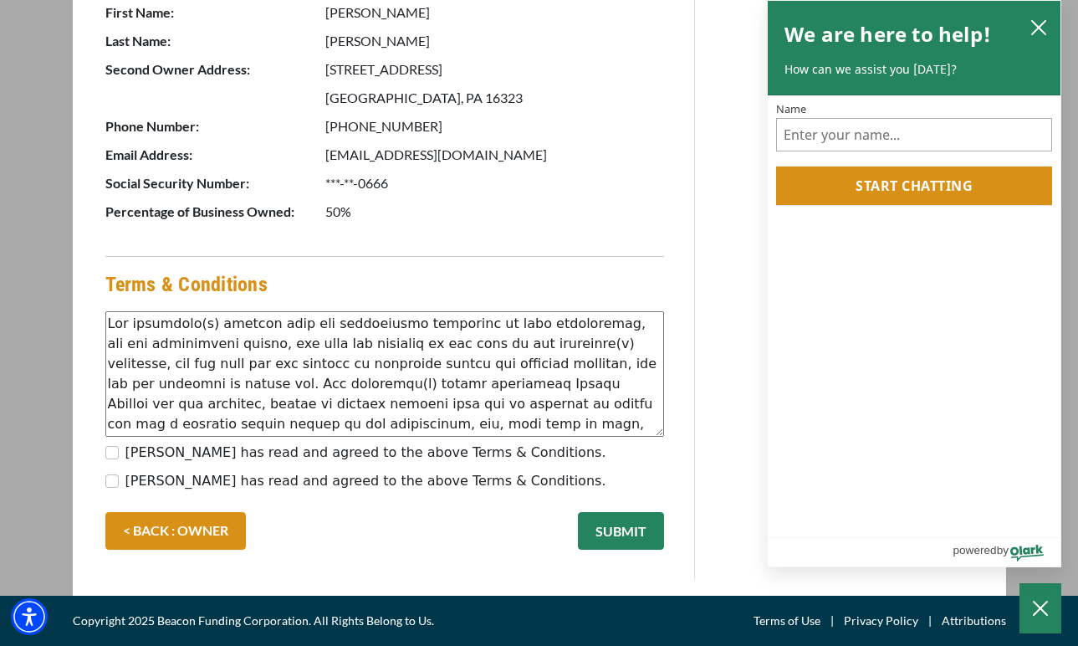
scroll to position [1182, 0]
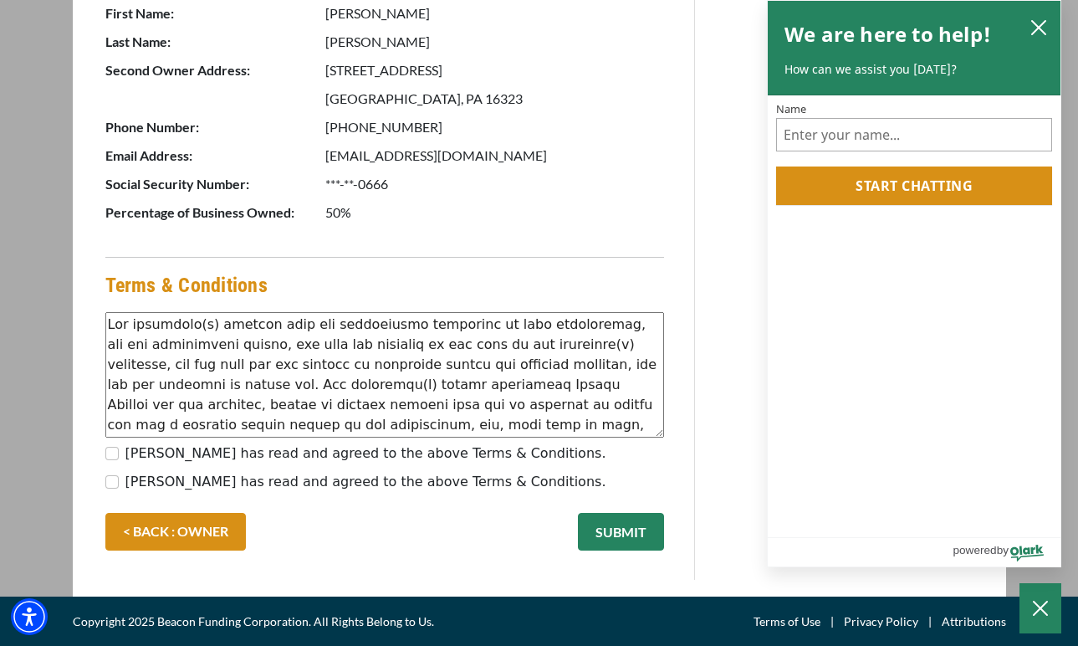
click at [108, 453] on input "[PERSON_NAME] has read and agreed to the above Terms & Conditions." at bounding box center [111, 453] width 13 height 13
checkbox input "true"
click at [110, 480] on input "[PERSON_NAME] has read and agreed to the above Terms & Conditions." at bounding box center [111, 481] width 13 height 13
checkbox input "true"
click at [646, 535] on button "SUBMIT" at bounding box center [621, 532] width 86 height 38
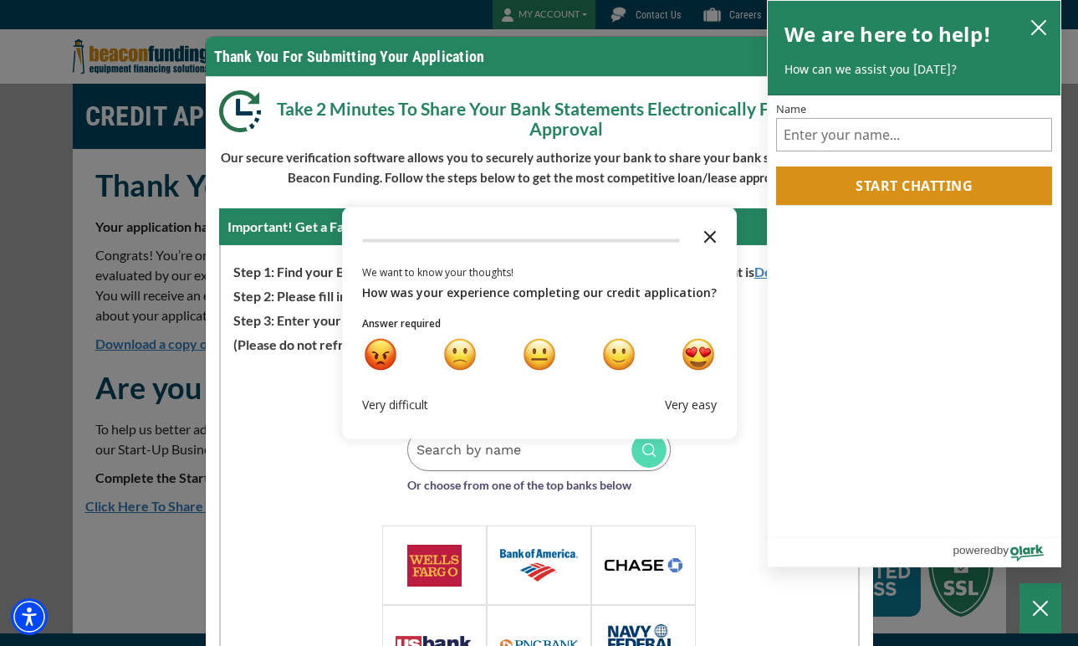
click at [703, 234] on polygon "Close the survey" at bounding box center [709, 237] width 13 height 13
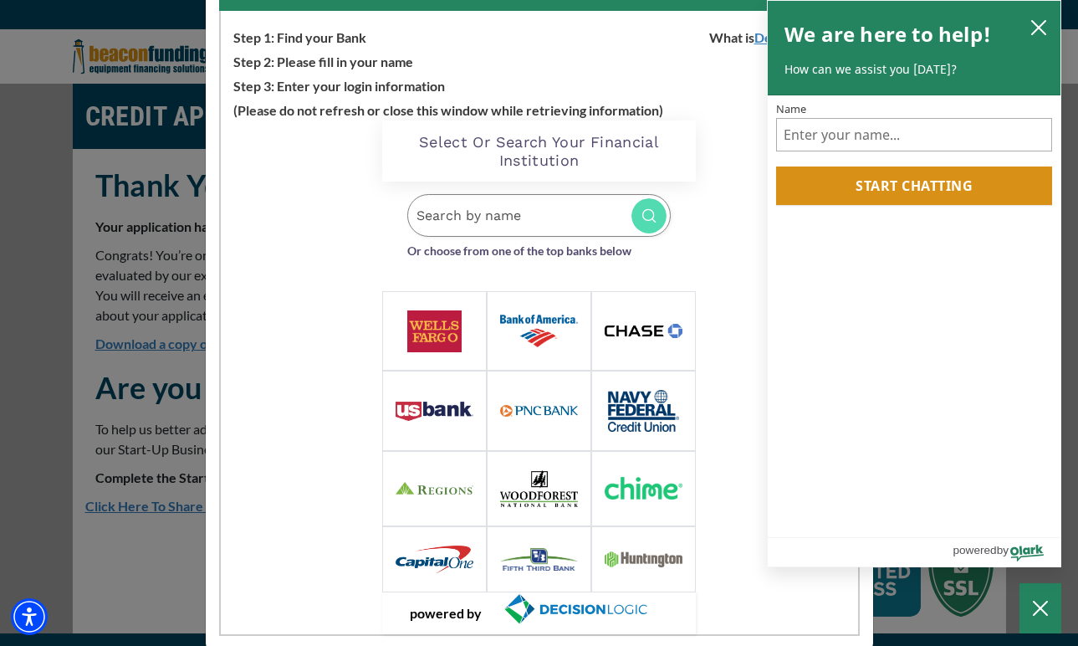
scroll to position [237, 0]
